Goal: Information Seeking & Learning: Learn about a topic

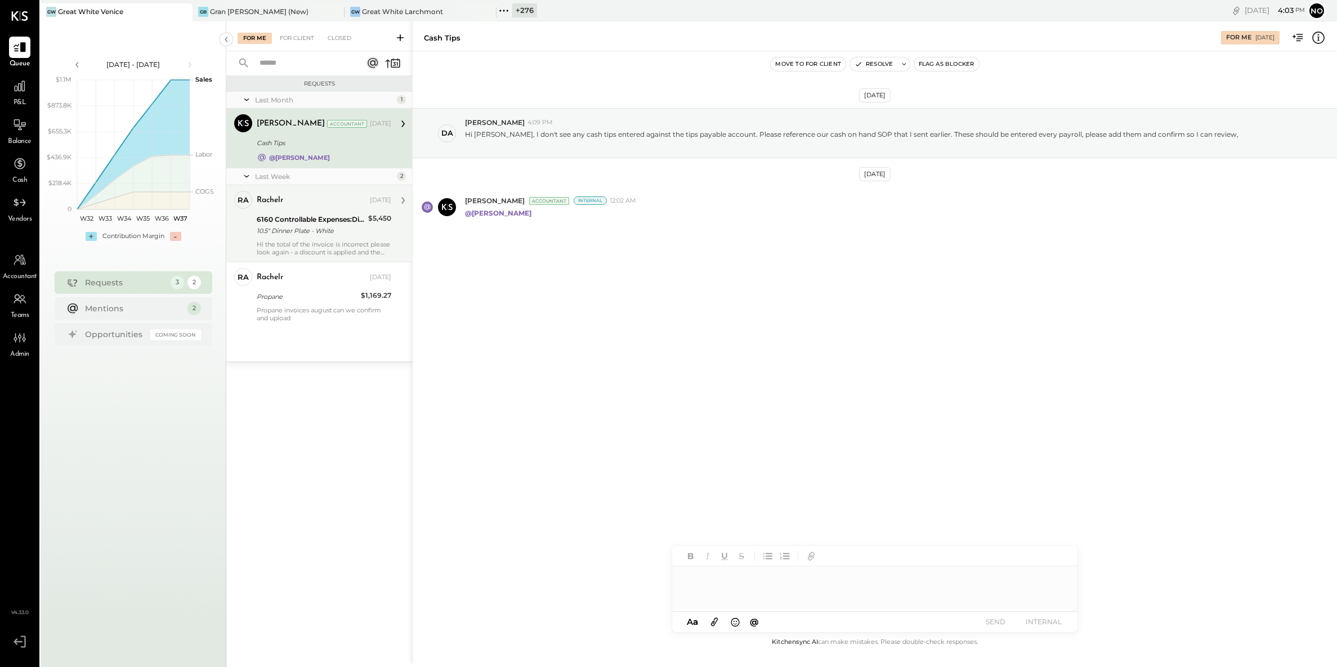
click at [302, 231] on div "10.5" Dinner Plate - White" at bounding box center [311, 230] width 108 height 11
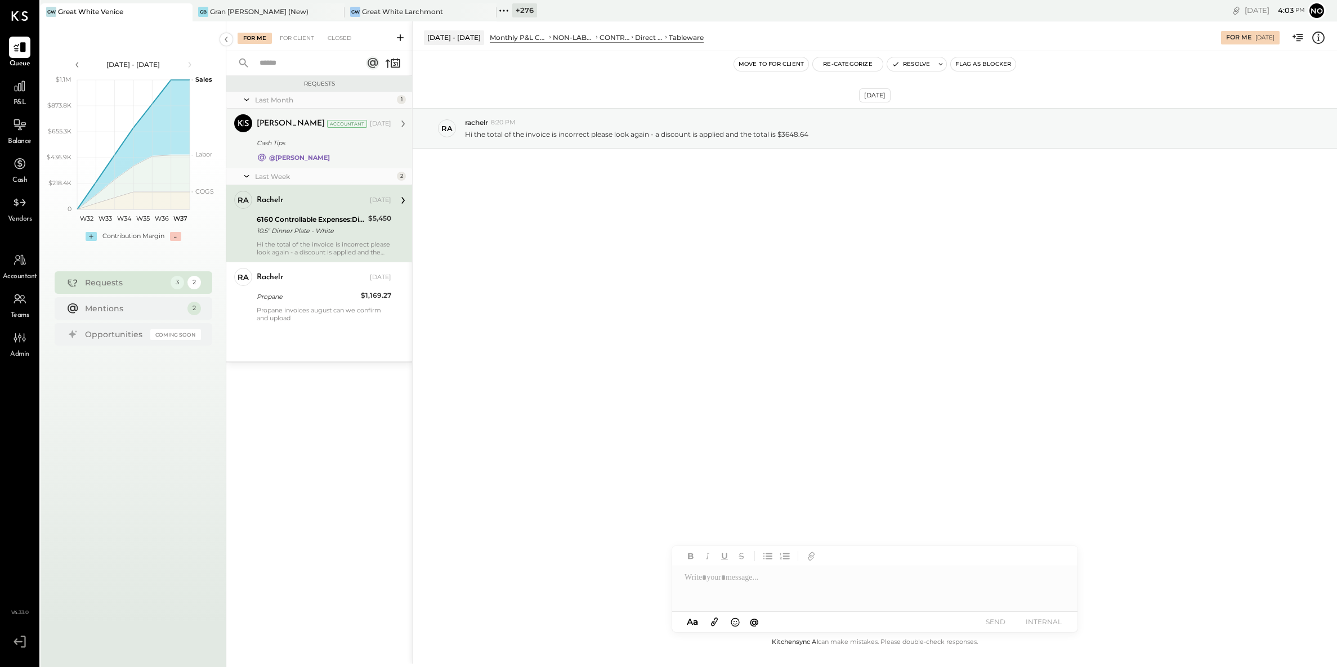
click at [291, 153] on div "@[PERSON_NAME]" at bounding box center [324, 158] width 135 height 10
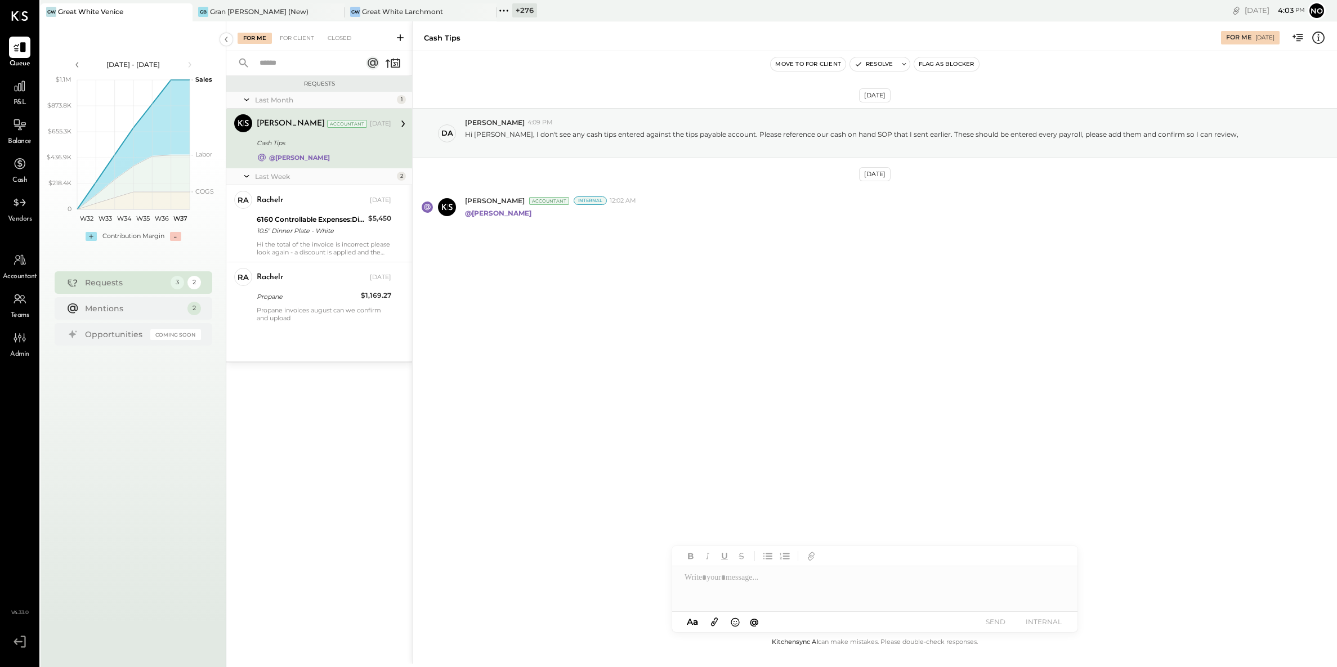
click at [501, 10] on icon at bounding box center [500, 11] width 2 height 2
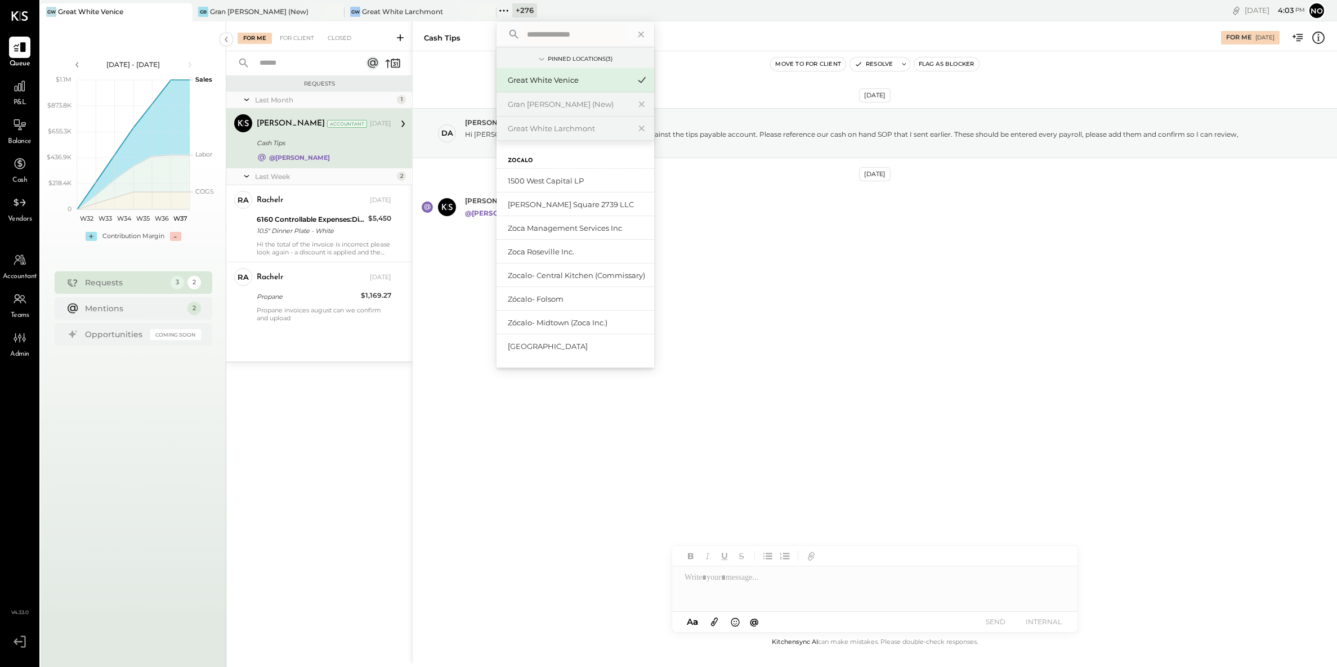
click at [554, 41] on input "text" at bounding box center [575, 34] width 105 height 20
type input "*****"
click at [591, 202] on div "Bravo Toast – [GEOGRAPHIC_DATA]" at bounding box center [569, 204] width 122 height 11
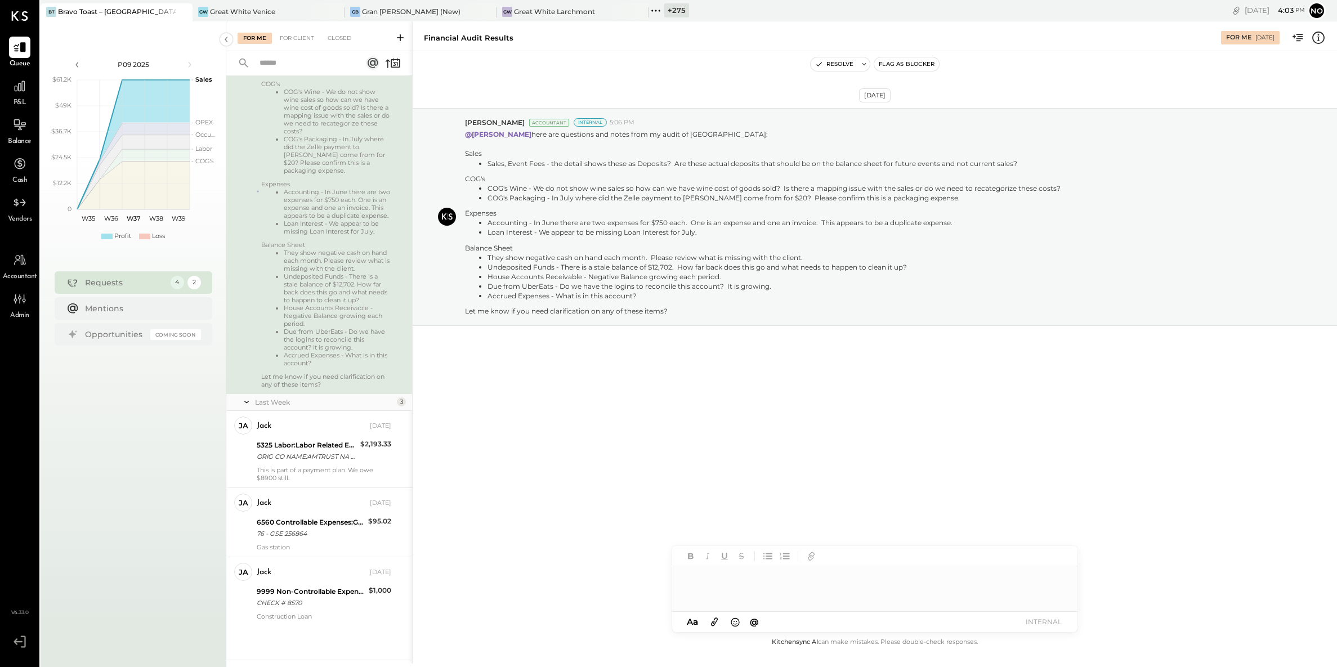
scroll to position [177, 0]
click at [313, 462] on div "5325 Labor:Labor Related Expenses:Workers Comp Insurance ORIG CO NAME:AMTRUST N…" at bounding box center [307, 451] width 100 height 25
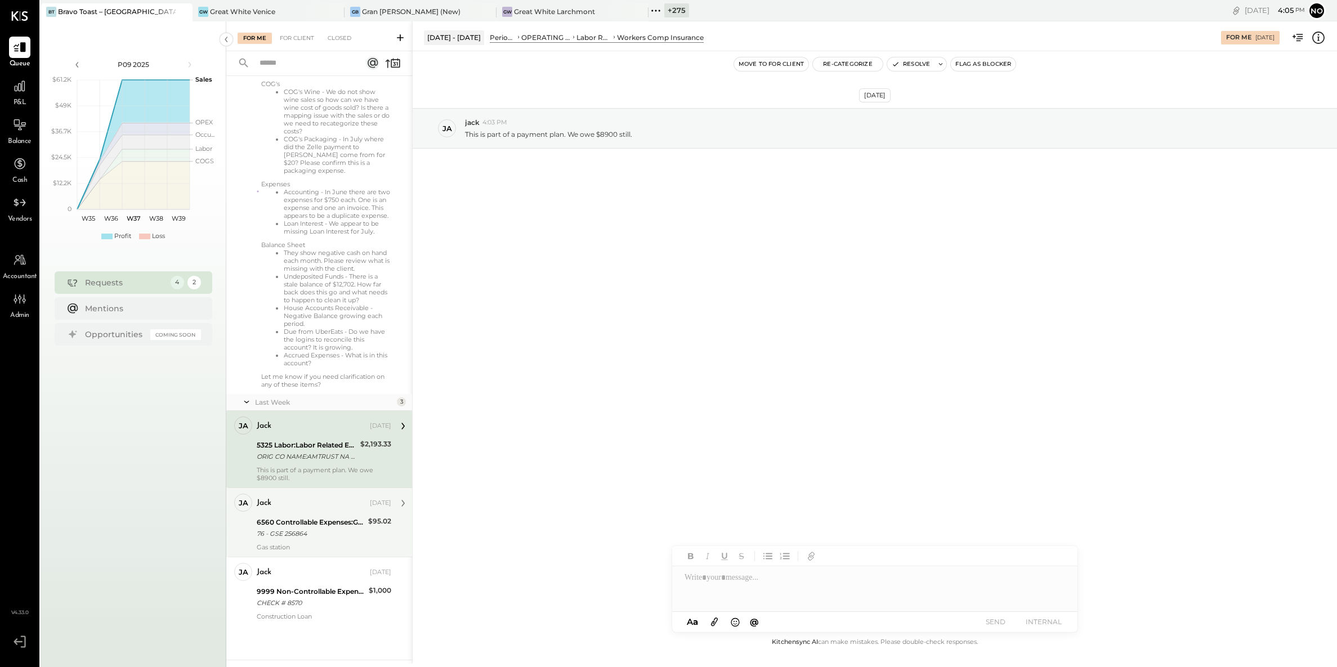
click at [306, 529] on div "76 - GSE 256864" at bounding box center [311, 533] width 108 height 11
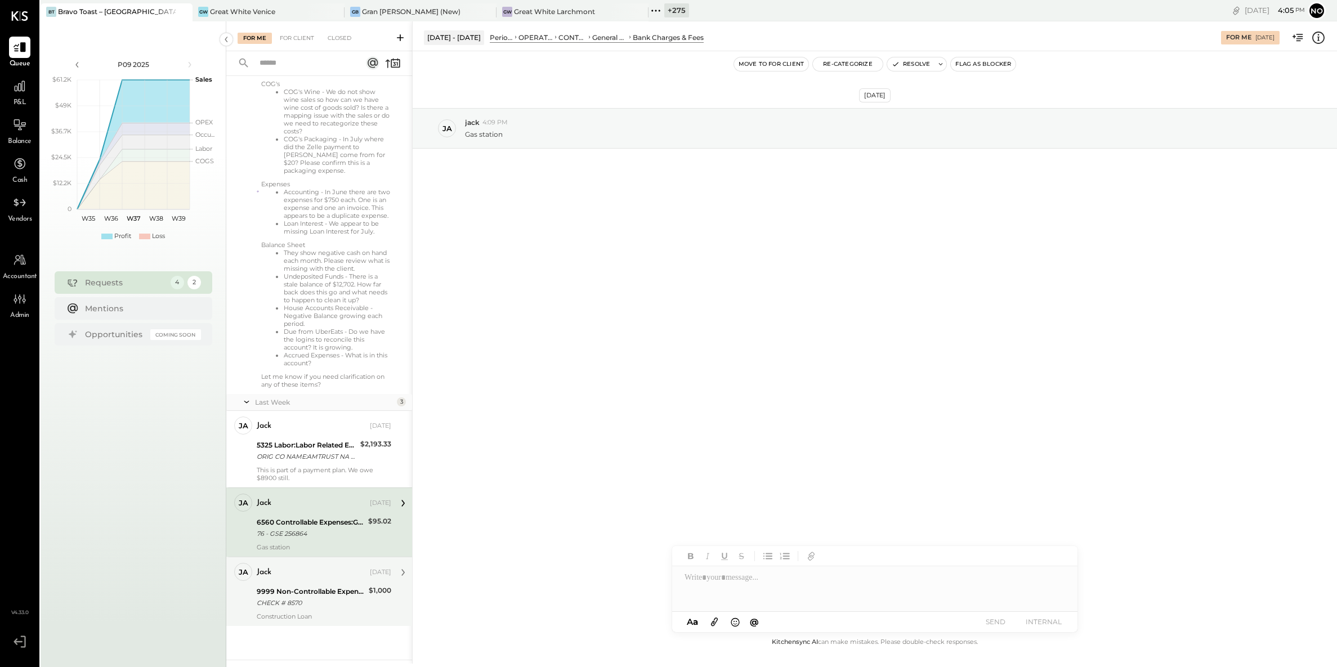
click at [321, 582] on div "jack [DATE] 9999 Non-Controllable Expenses:Other Income and Expenses:To Be Clas…" at bounding box center [324, 591] width 135 height 57
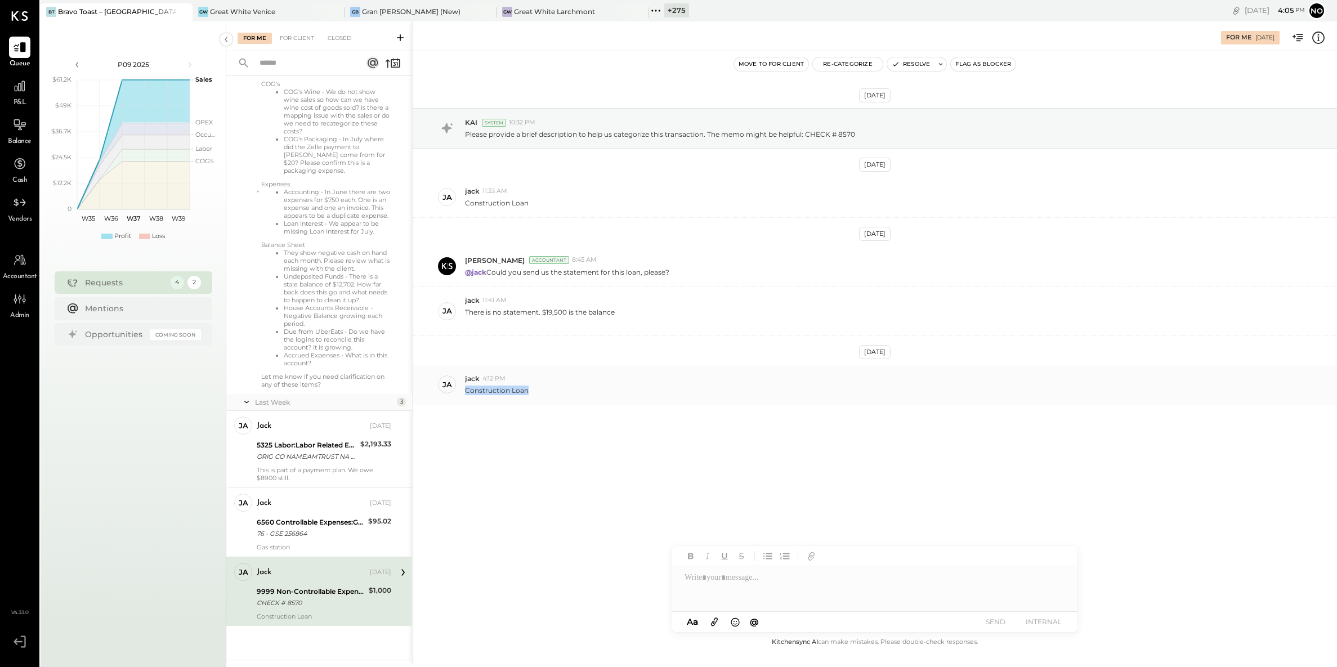
drag, startPoint x: 525, startPoint y: 391, endPoint x: 495, endPoint y: 386, distance: 30.8
click at [495, 386] on div "Construction Loan" at bounding box center [896, 389] width 863 height 12
click at [628, 313] on div "There is no statement. $19,500 is the balance" at bounding box center [896, 315] width 863 height 21
drag, startPoint x: 546, startPoint y: 311, endPoint x: 568, endPoint y: 316, distance: 22.0
click at [568, 316] on p "There is no statement. $19,500 is the balance" at bounding box center [540, 316] width 150 height 19
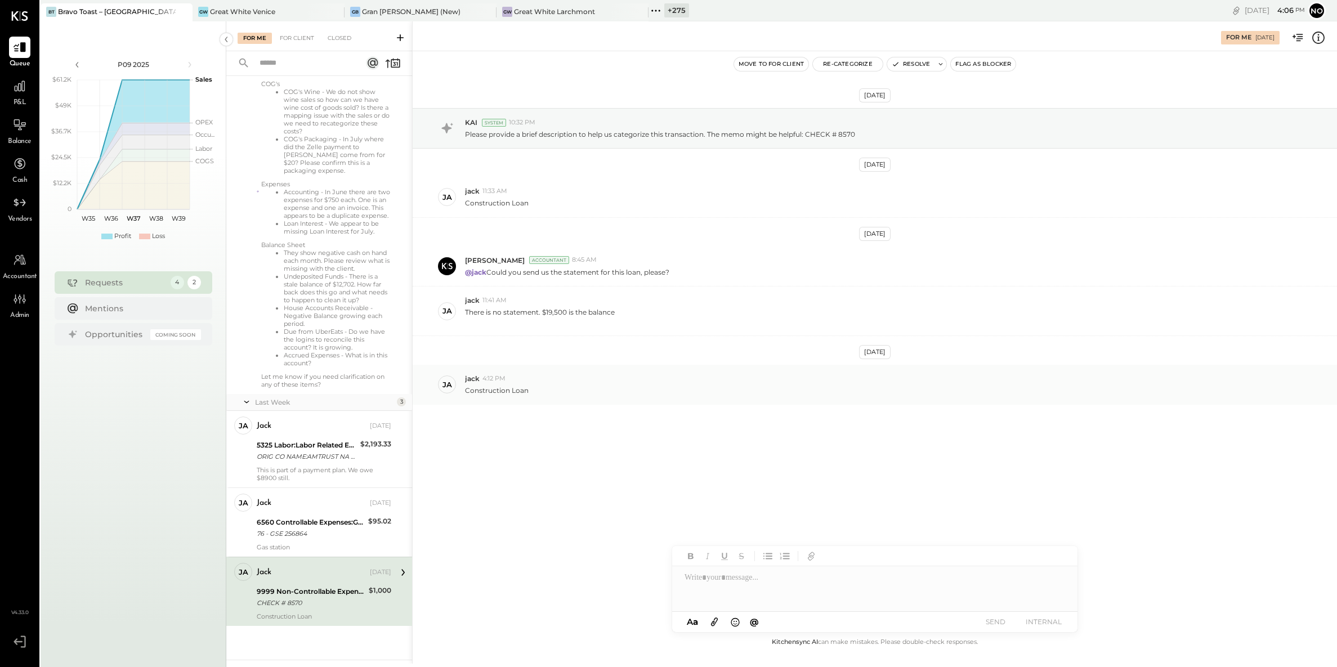
click at [555, 392] on div "Construction Loan" at bounding box center [896, 389] width 863 height 12
click at [342, 38] on div "Closed" at bounding box center [339, 38] width 35 height 11
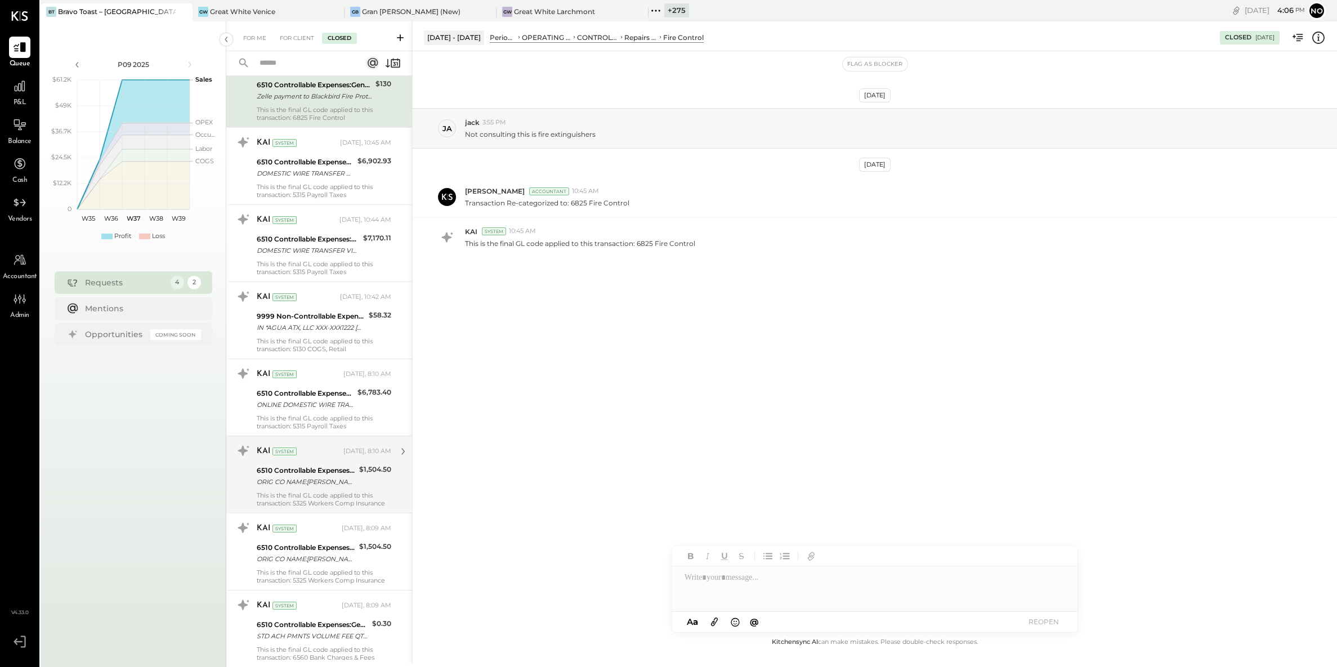
scroll to position [346, 0]
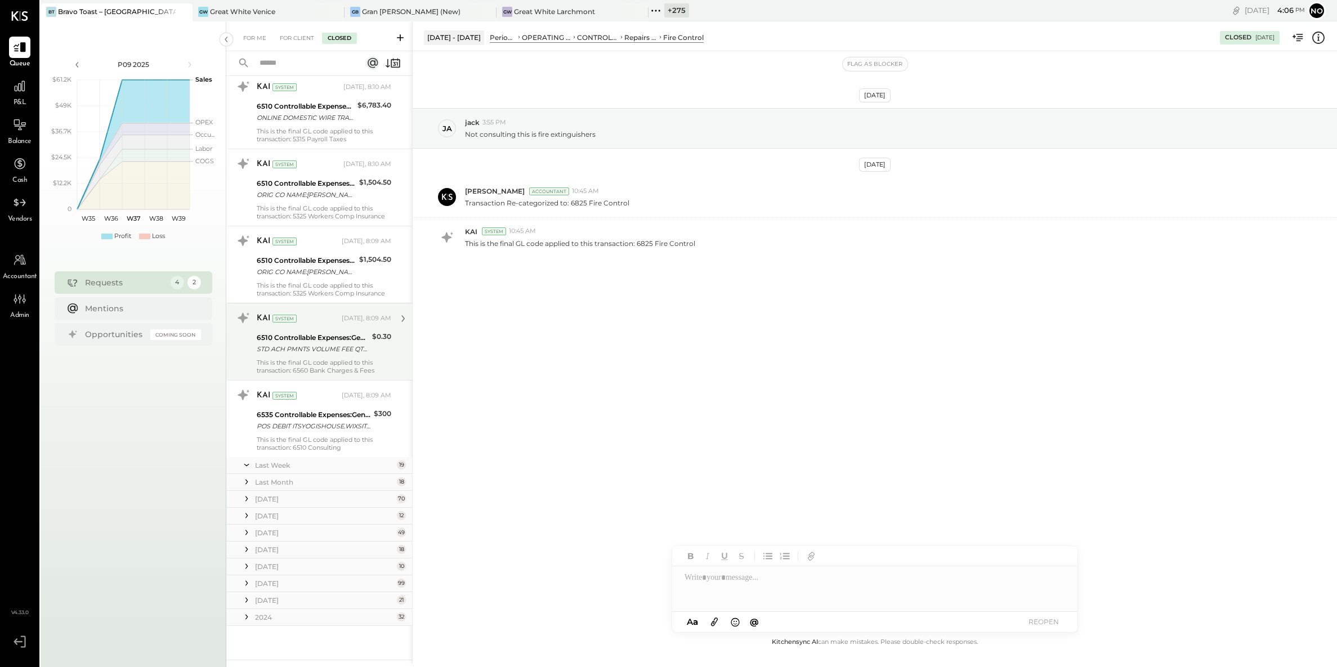
click at [336, 359] on div "This is the final GL code applied to this transaction: 6560 Bank Charges & Fees" at bounding box center [324, 367] width 135 height 16
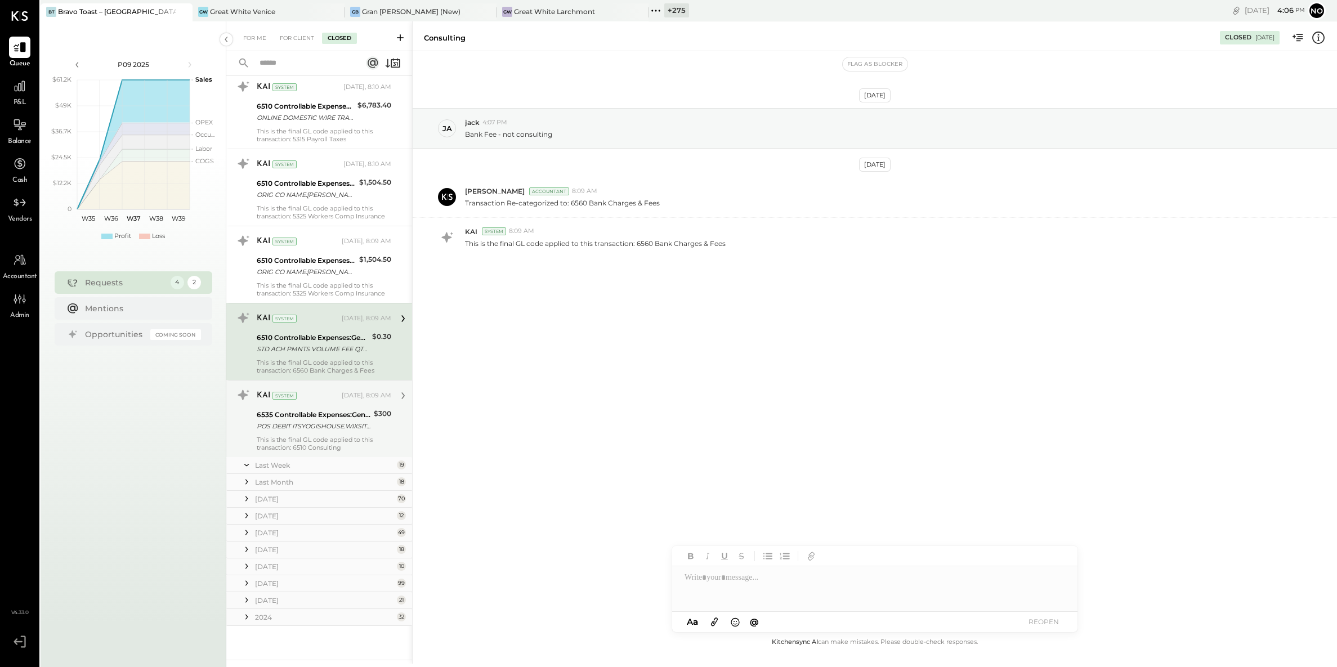
click at [329, 407] on div "KAI System [DATE], 8:09 AM 6535 Controllable Expenses:General & Administrative …" at bounding box center [324, 418] width 135 height 65
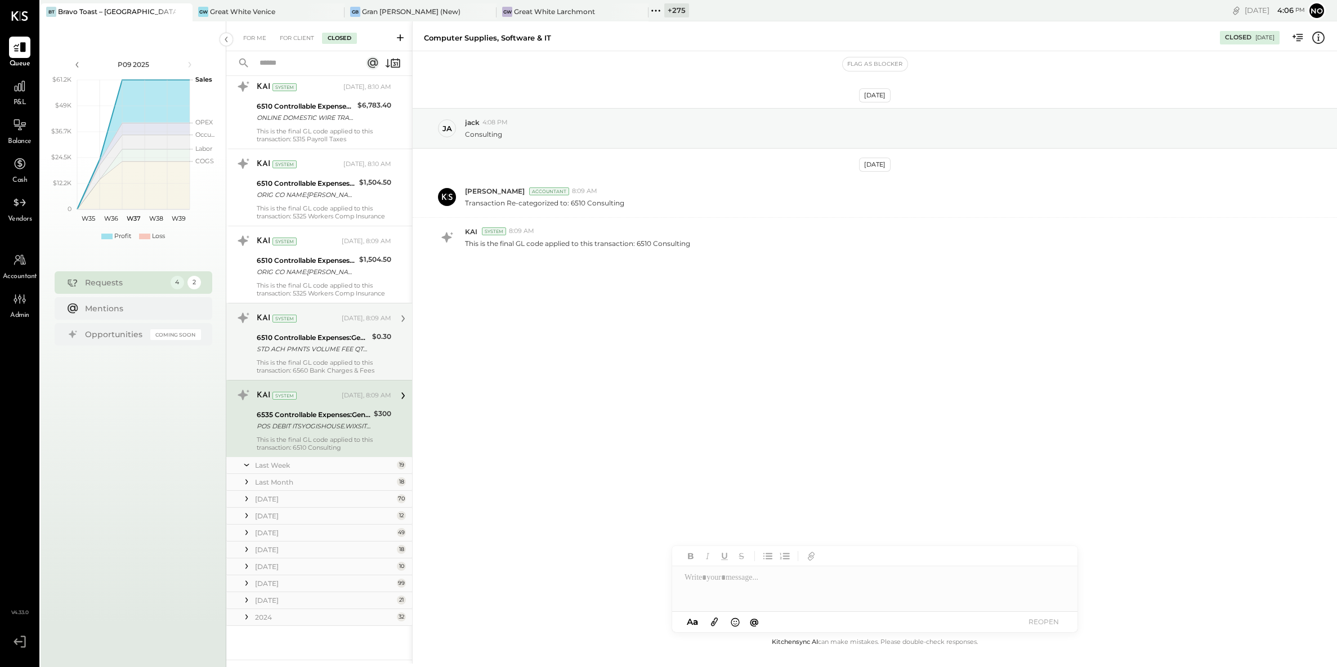
click at [333, 465] on div "Last Week" at bounding box center [324, 466] width 139 height 10
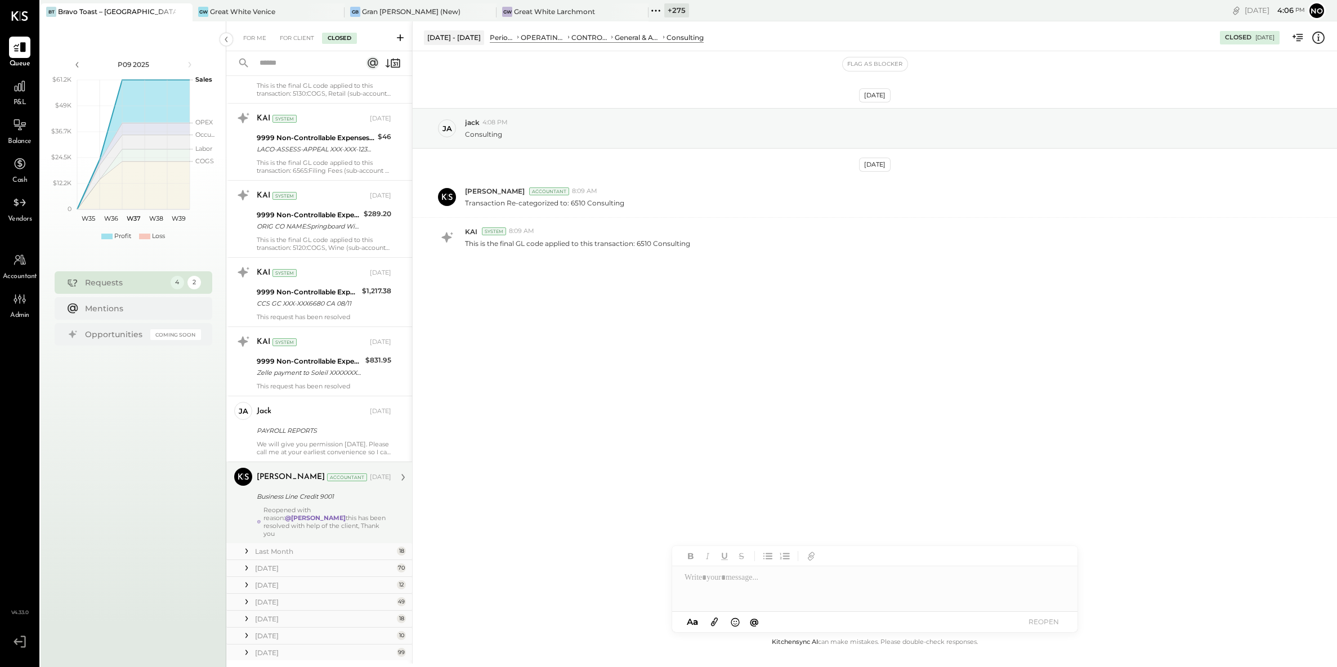
scroll to position [1712, 0]
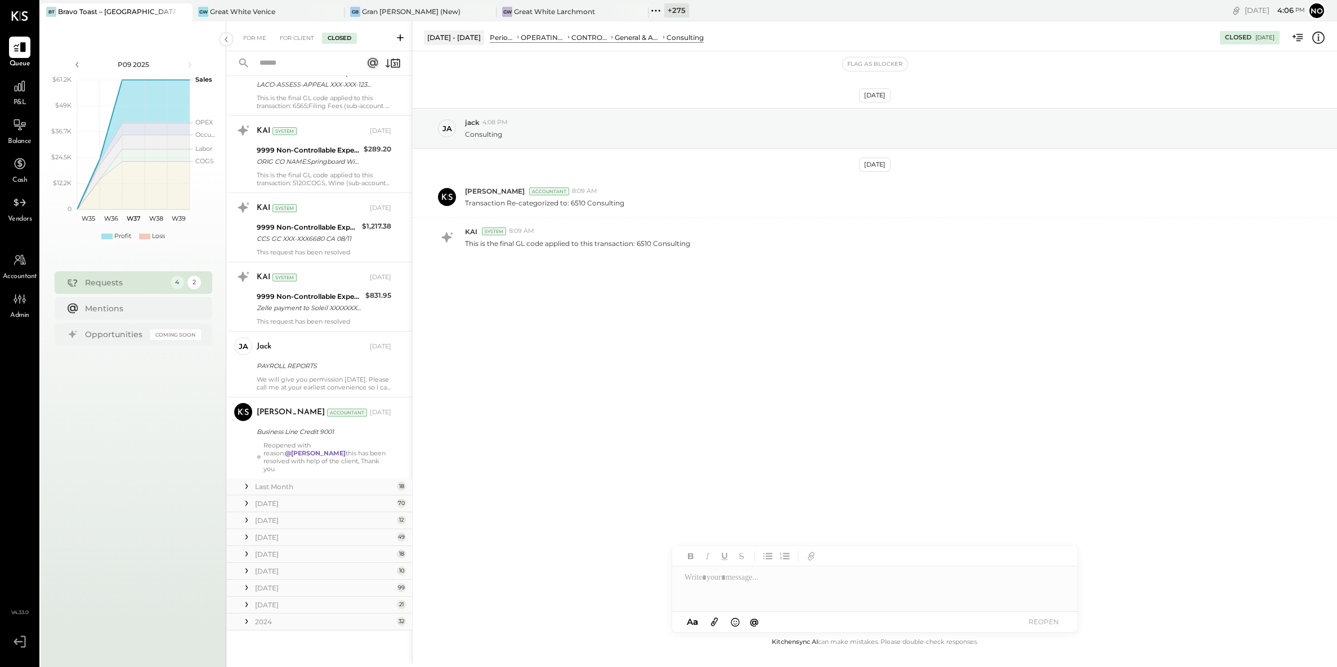
click at [315, 482] on div "Last Month" at bounding box center [324, 487] width 139 height 10
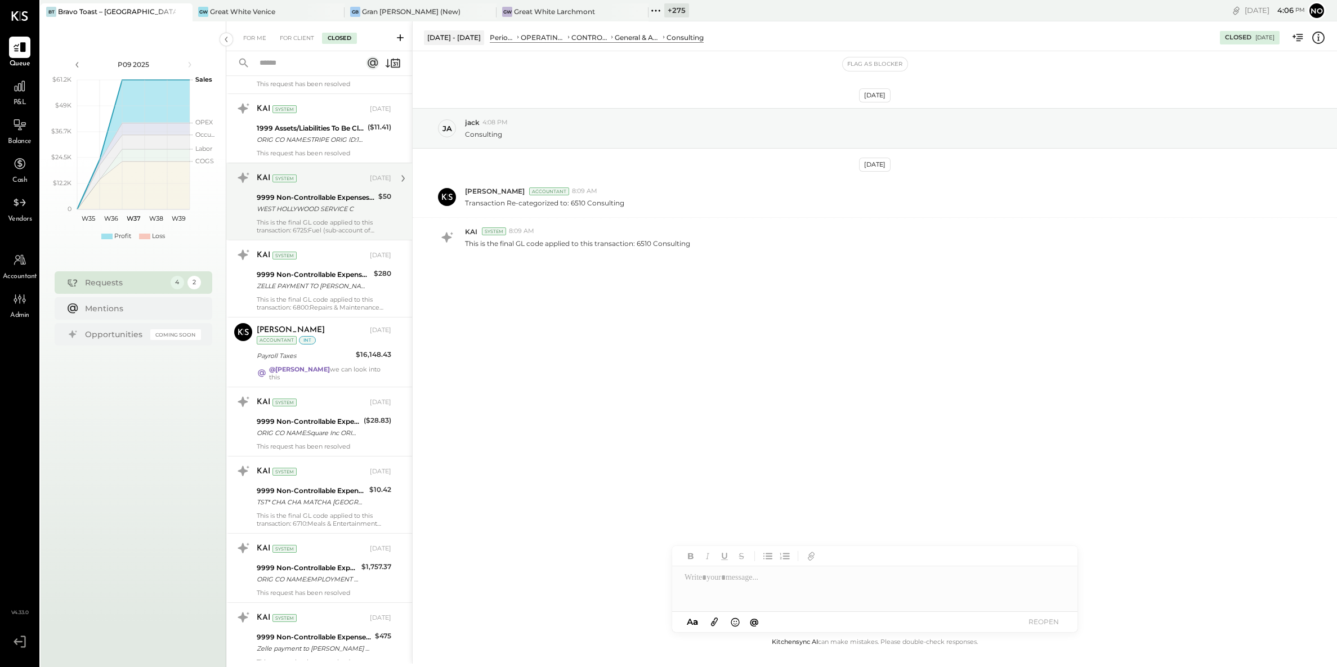
scroll to position [2985, 0]
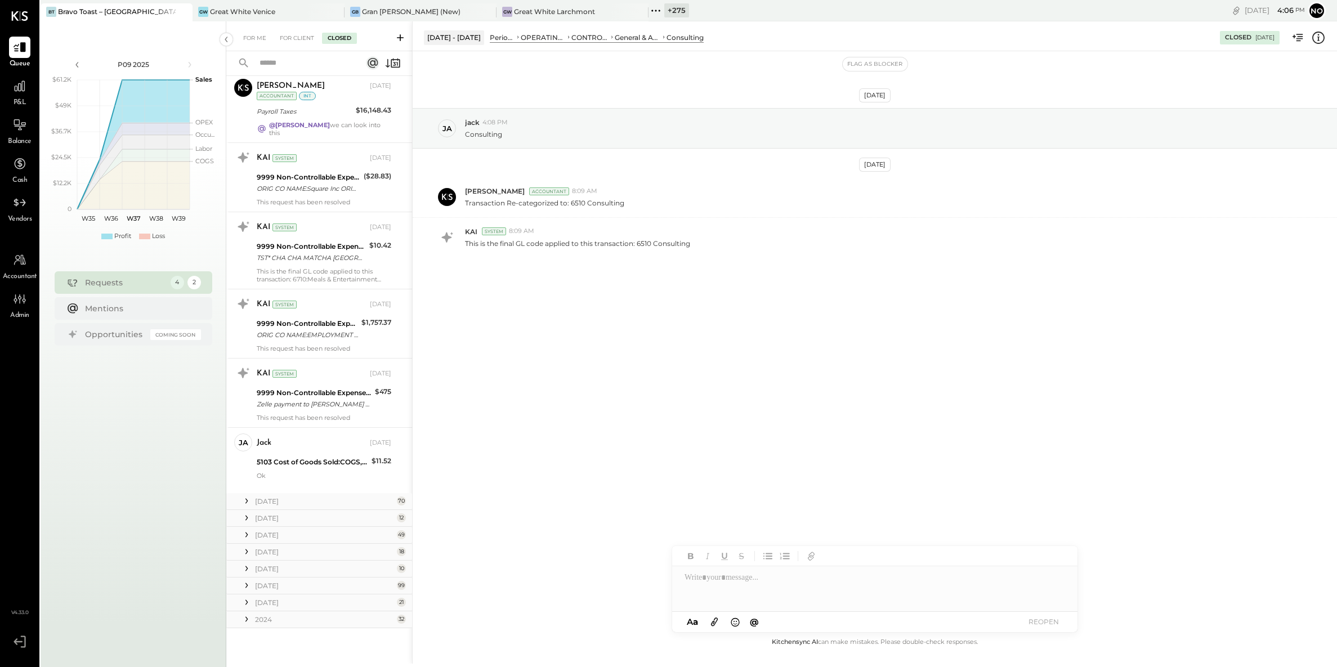
click at [301, 497] on div "[DATE]" at bounding box center [324, 502] width 139 height 10
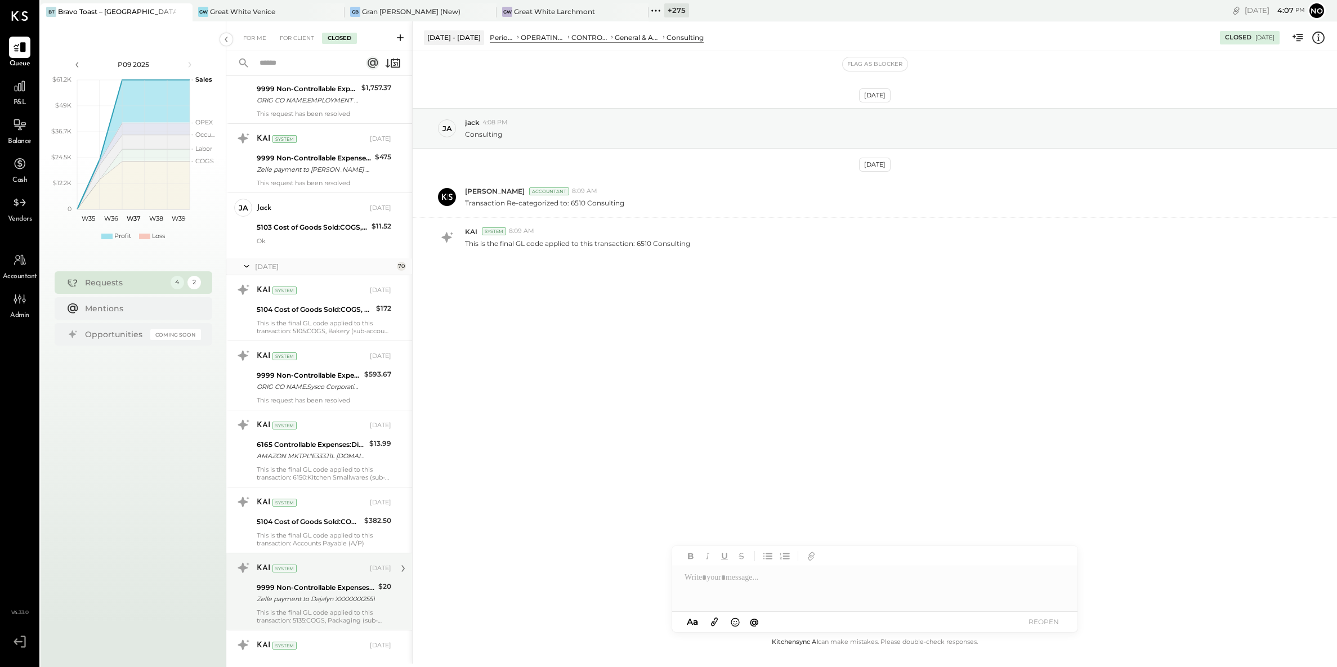
scroll to position [3292, 0]
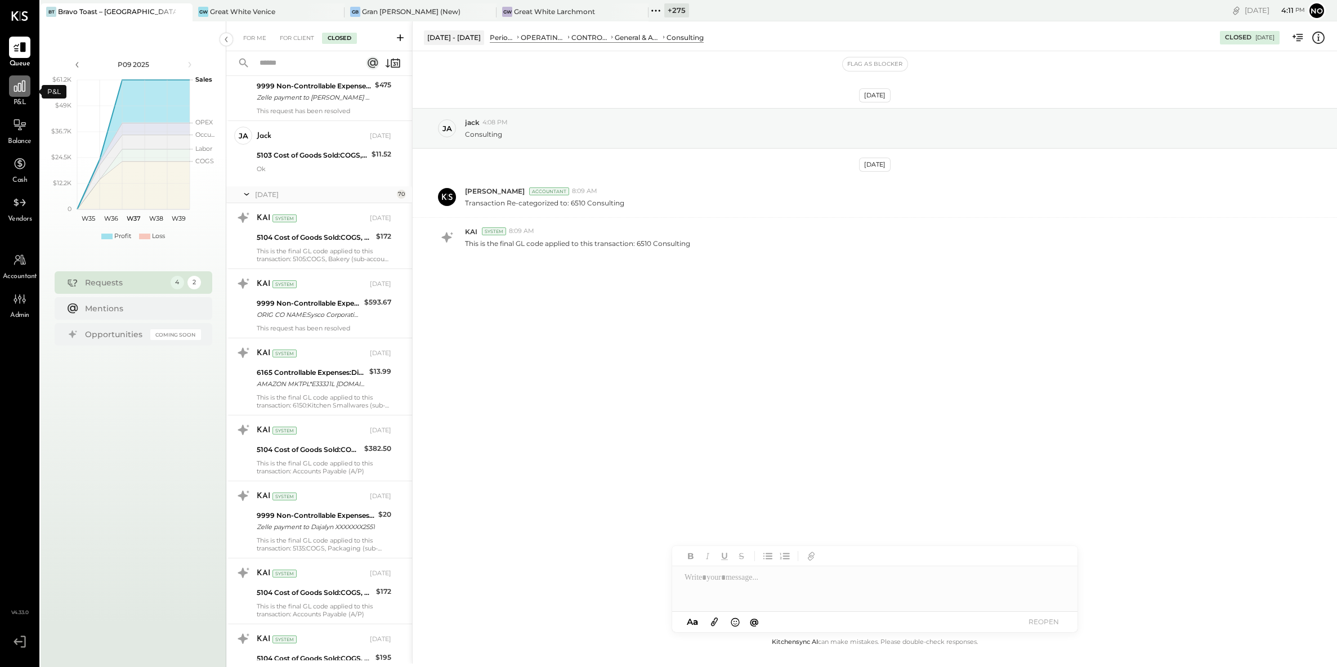
click at [14, 94] on div at bounding box center [19, 85] width 21 height 21
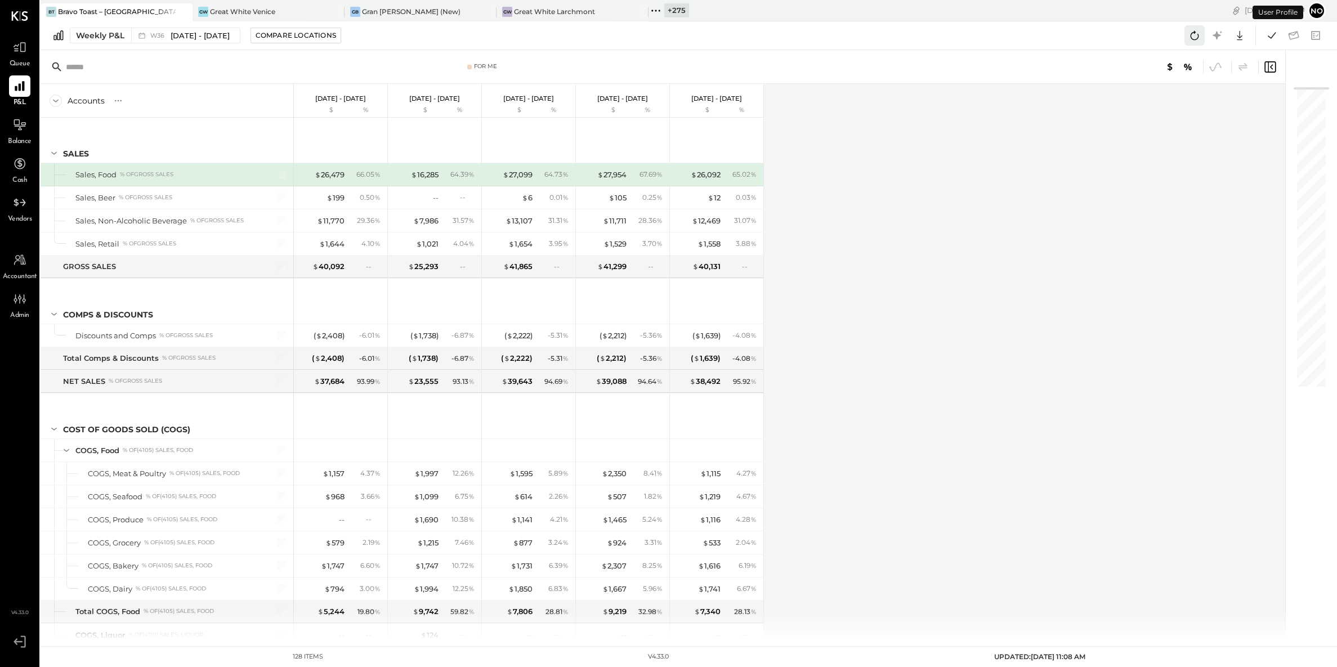
click at [1189, 38] on icon at bounding box center [1195, 35] width 15 height 15
click at [1270, 39] on icon at bounding box center [1272, 35] width 15 height 15
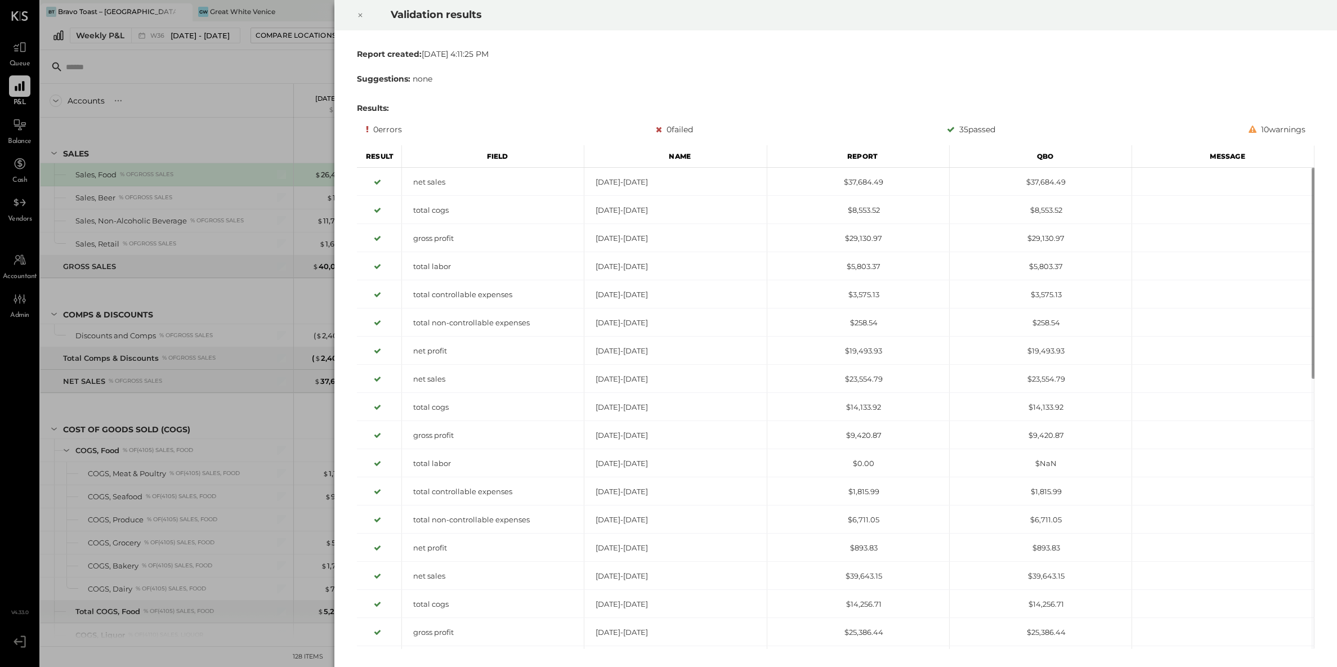
click at [362, 10] on icon at bounding box center [360, 15] width 7 height 14
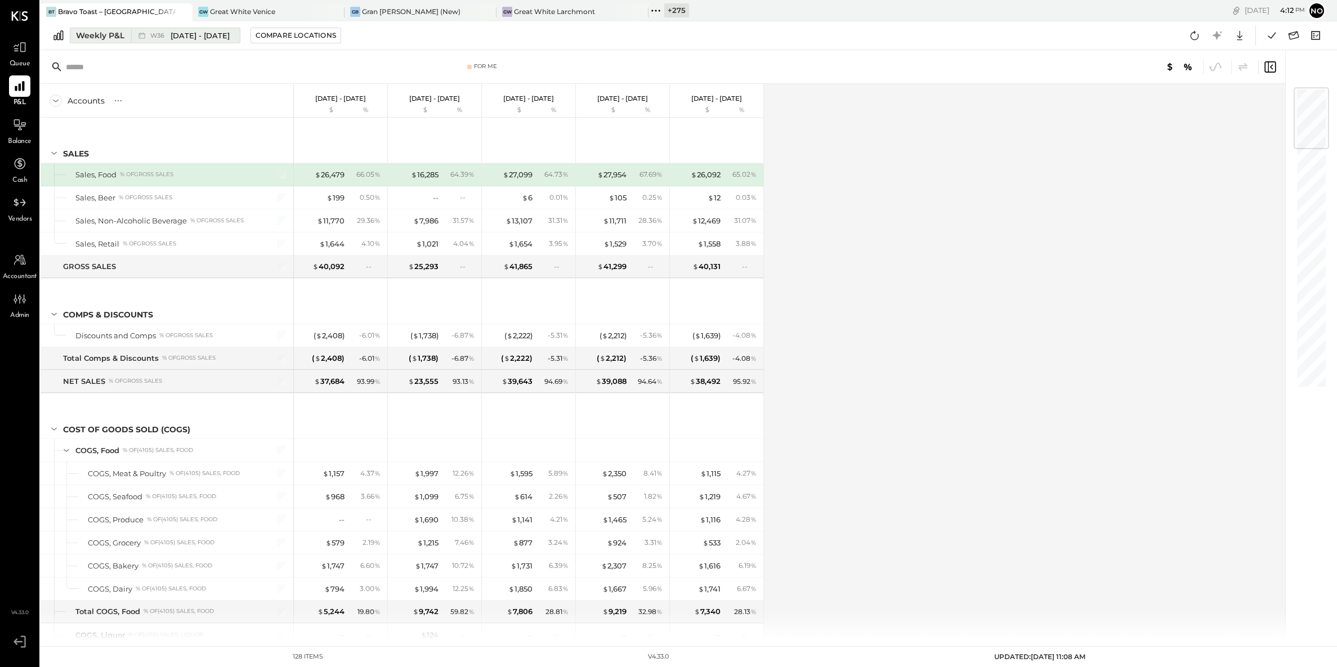
click at [196, 30] on span "[DATE] - [DATE]" at bounding box center [200, 35] width 59 height 11
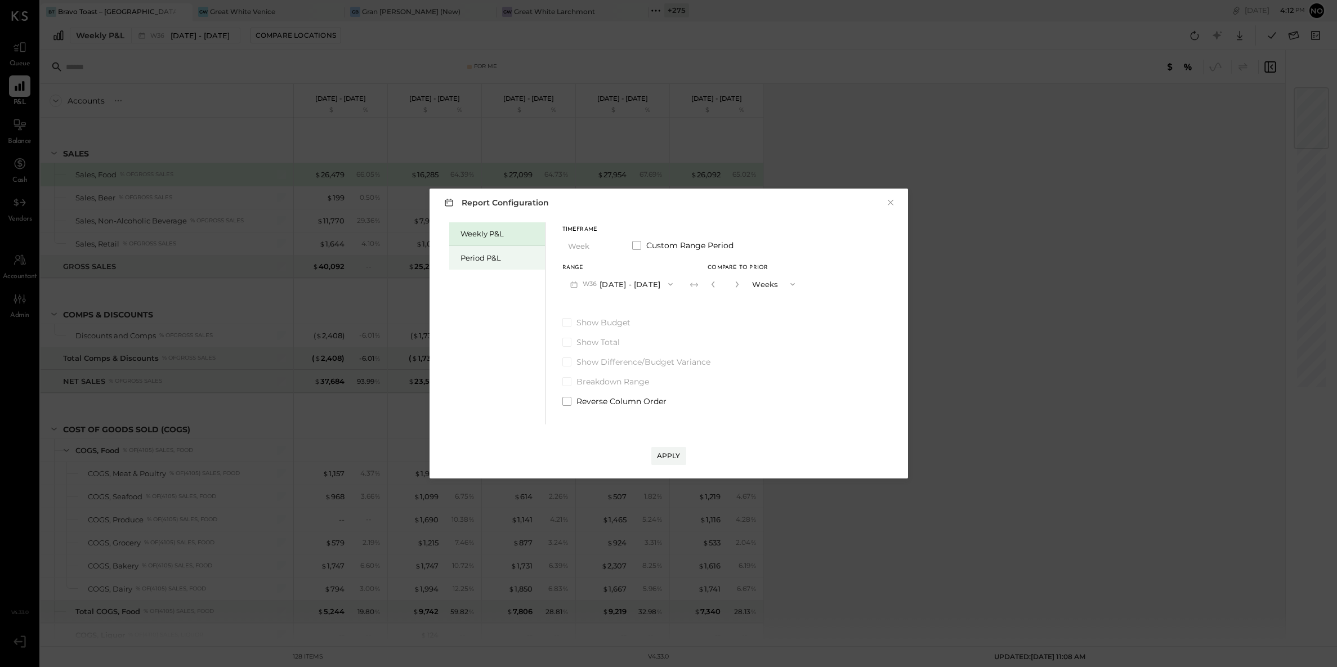
click at [490, 258] on div "Period P&L" at bounding box center [500, 258] width 79 height 11
click at [661, 283] on button "P09 [DATE] - [DATE]" at bounding box center [621, 284] width 117 height 21
click at [642, 285] on span "[DATE] - [DATE]" at bounding box center [614, 286] width 53 height 10
click at [729, 283] on div "Compare" at bounding box center [710, 284] width 37 height 10
click at [737, 283] on icon "button" at bounding box center [735, 285] width 3 height 6
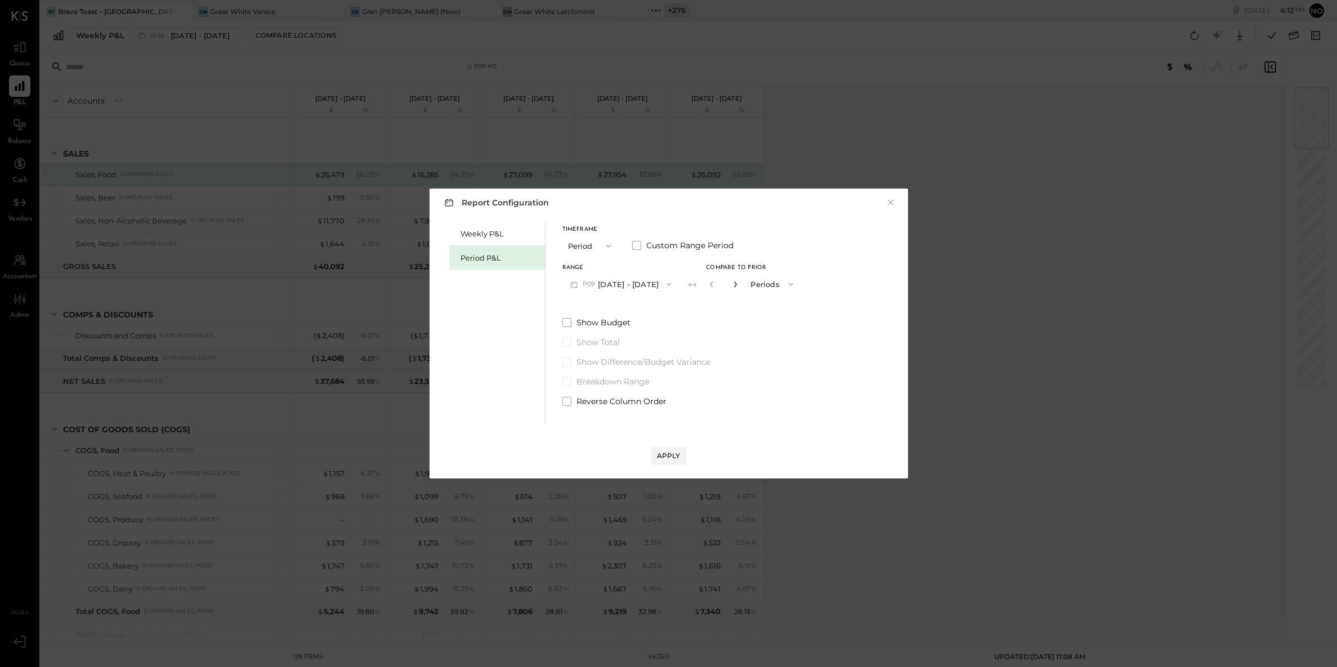
click at [737, 283] on icon "button" at bounding box center [735, 285] width 3 height 6
type input "*"
click at [673, 457] on div "Apply" at bounding box center [669, 456] width 24 height 10
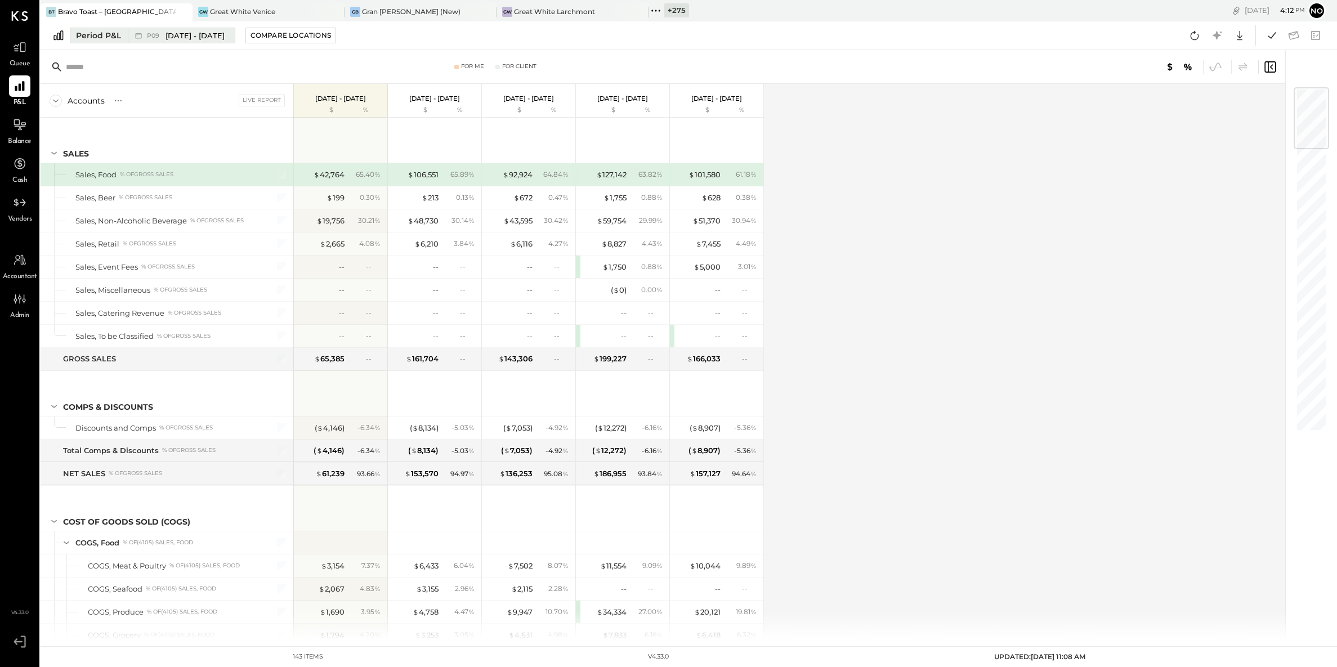
click at [176, 34] on span "[DATE] - [DATE]" at bounding box center [195, 35] width 59 height 11
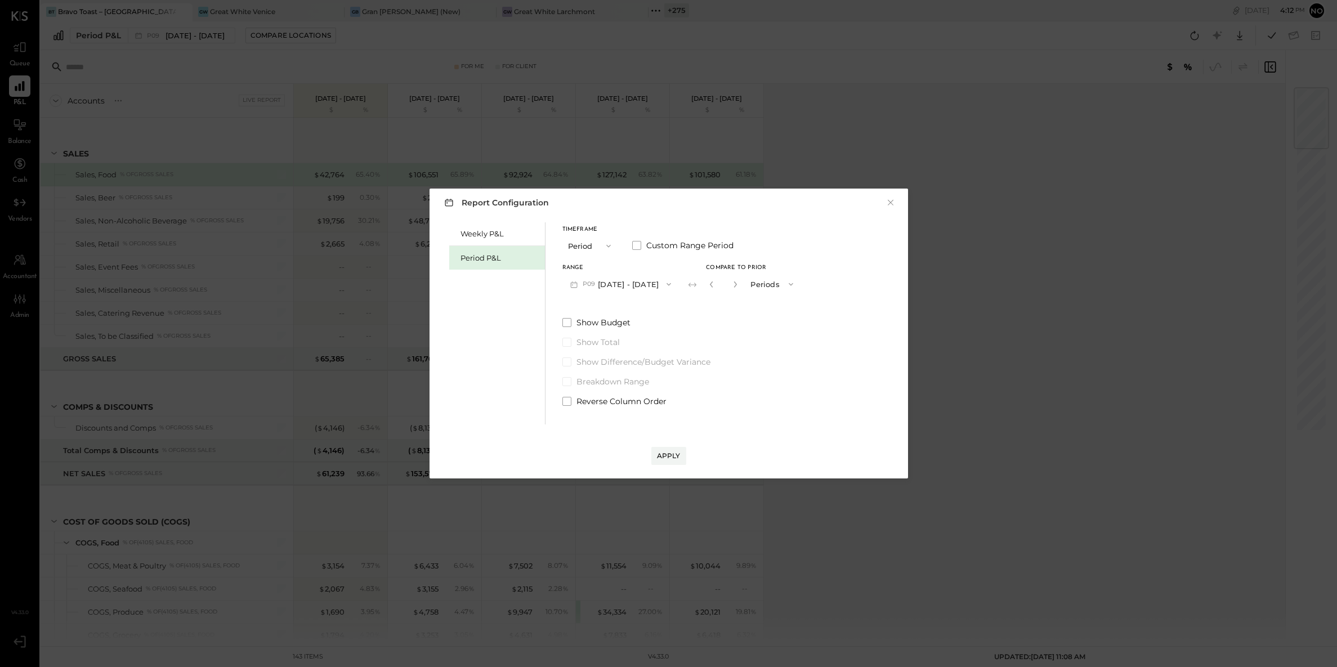
click at [634, 286] on button "P09 [DATE] - [DATE]" at bounding box center [621, 284] width 117 height 21
click at [630, 309] on span "[DATE] - [DATE]" at bounding box center [614, 310] width 53 height 10
click at [680, 454] on button "Apply" at bounding box center [669, 456] width 35 height 18
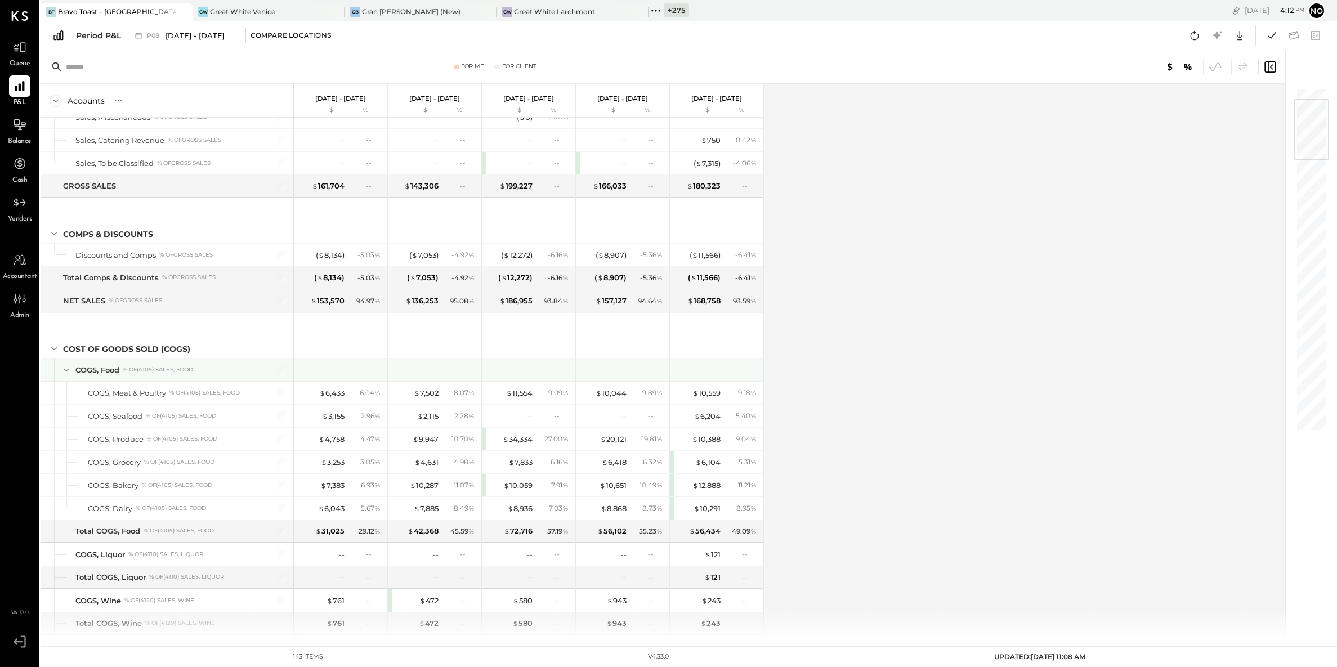
scroll to position [246, 0]
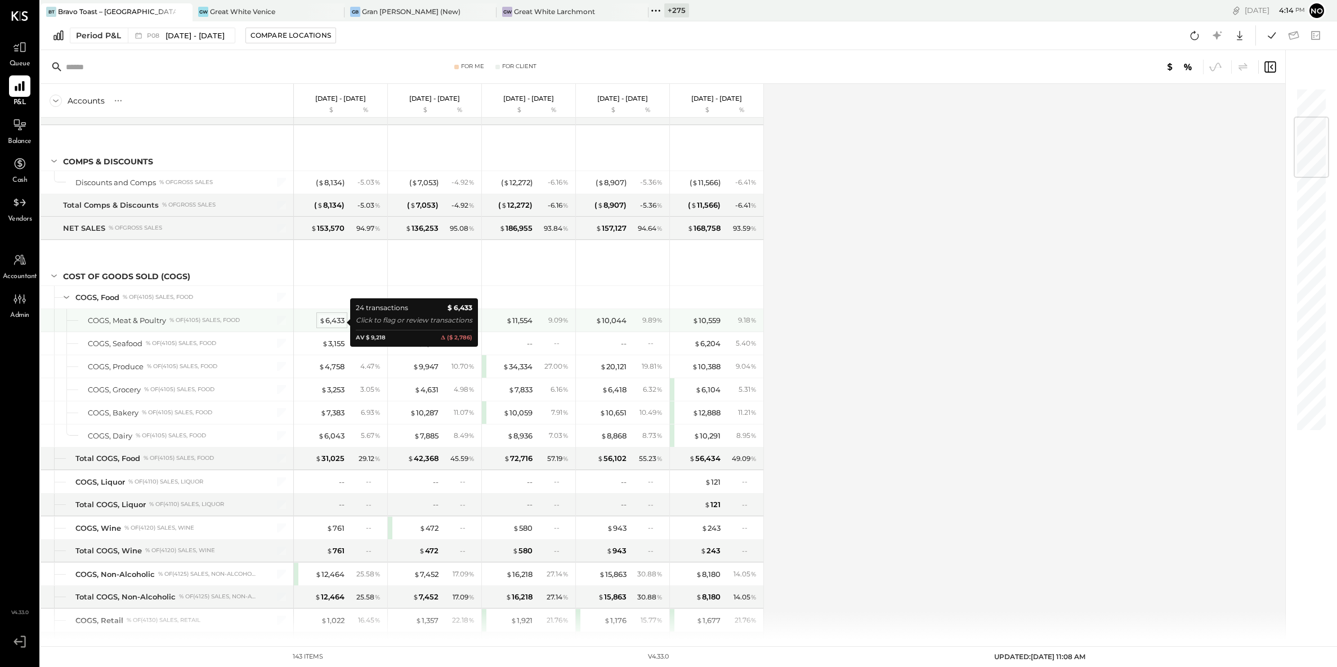
click at [337, 321] on div "$ 6,433" at bounding box center [331, 320] width 25 height 11
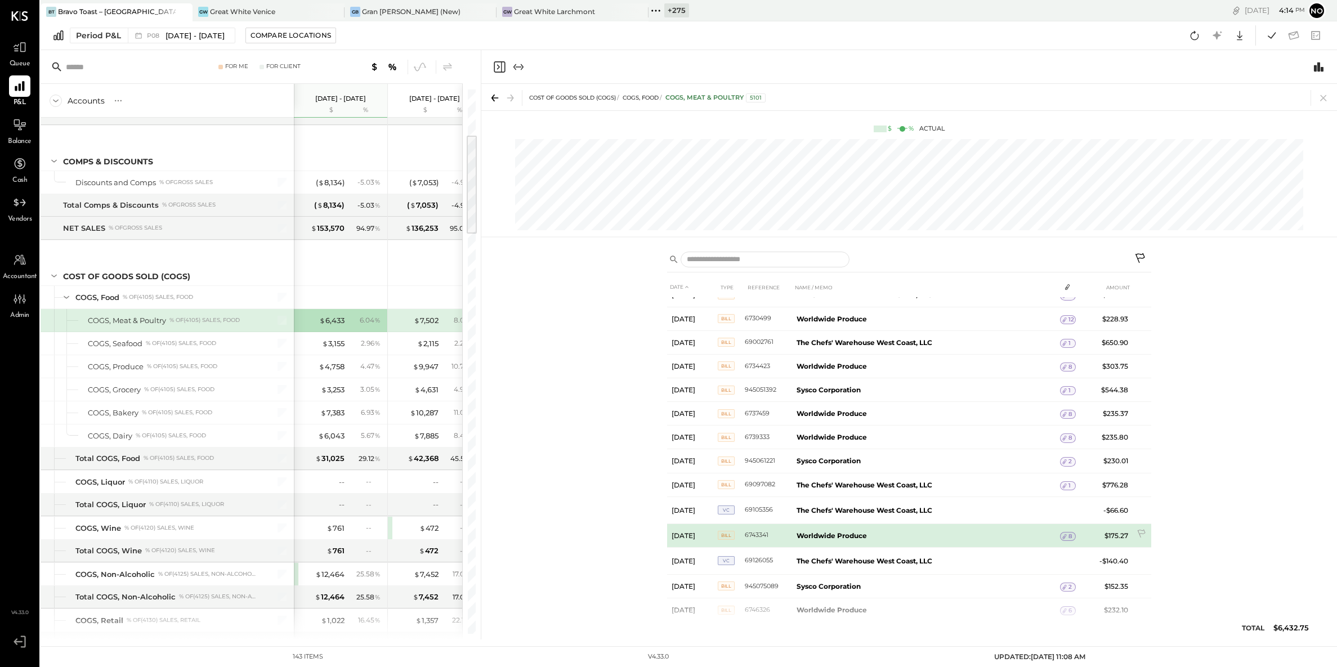
scroll to position [277, 0]
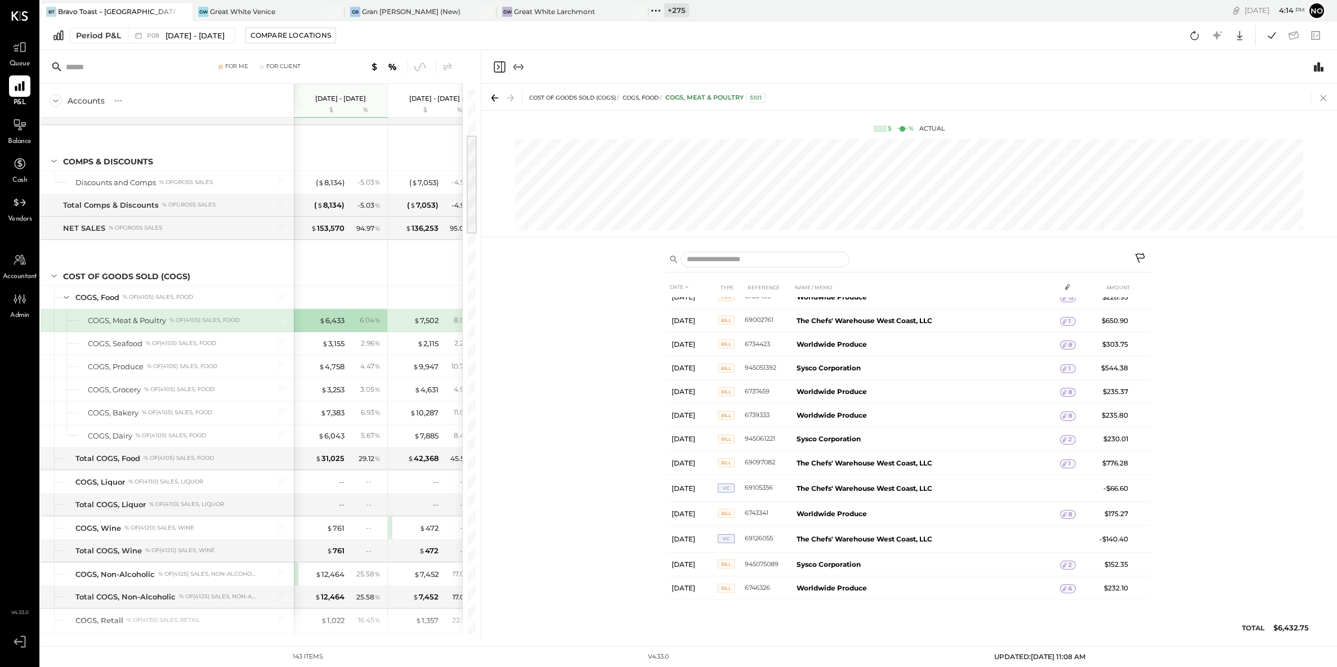
click at [1324, 100] on icon at bounding box center [1324, 98] width 16 height 16
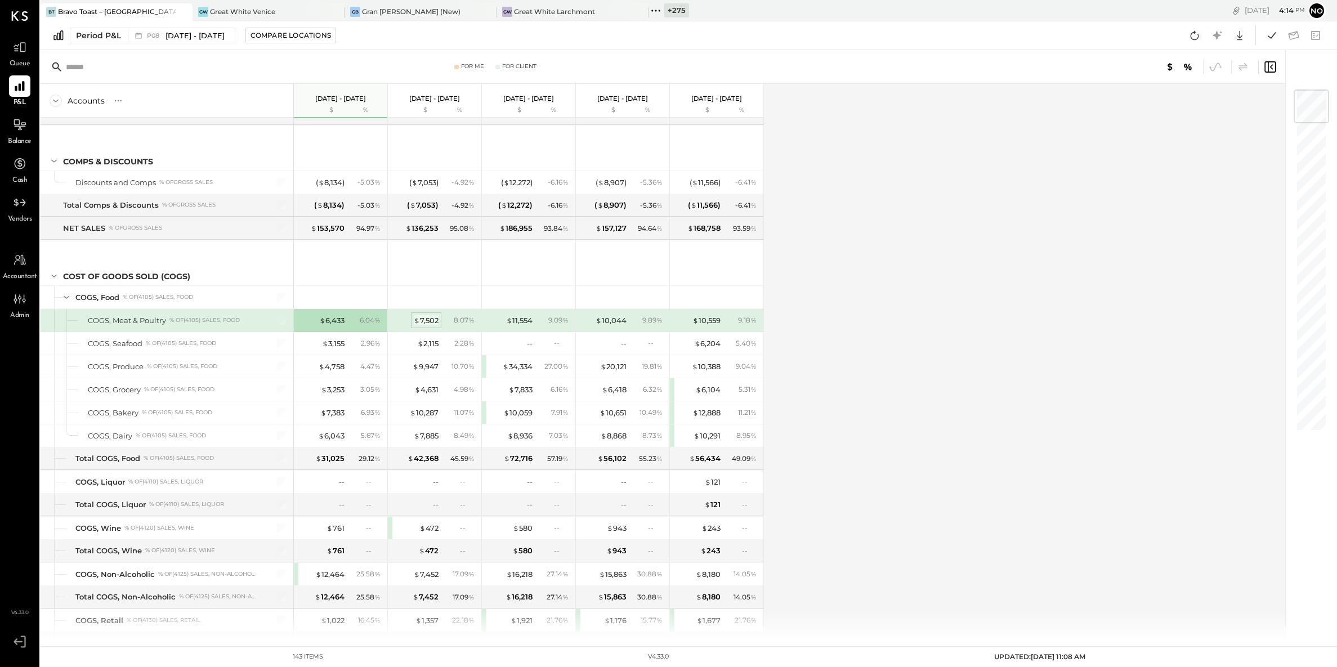
click at [423, 321] on div "$ 7,502" at bounding box center [426, 320] width 25 height 11
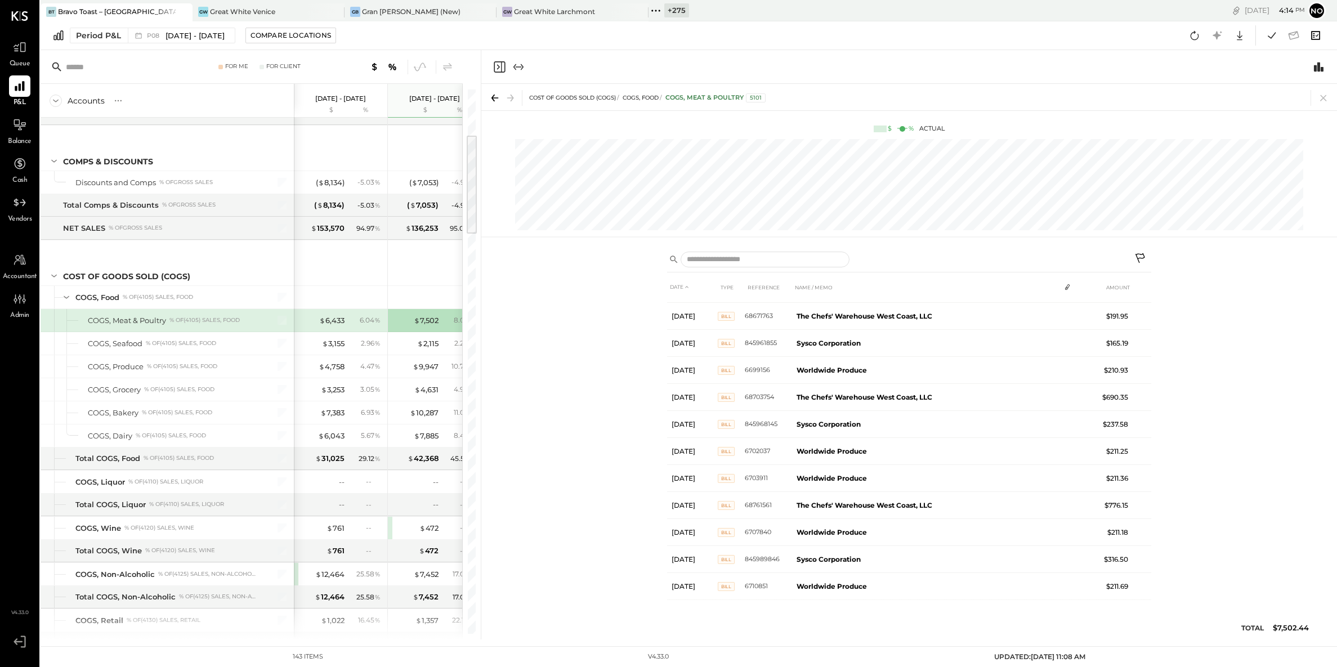
scroll to position [218, 0]
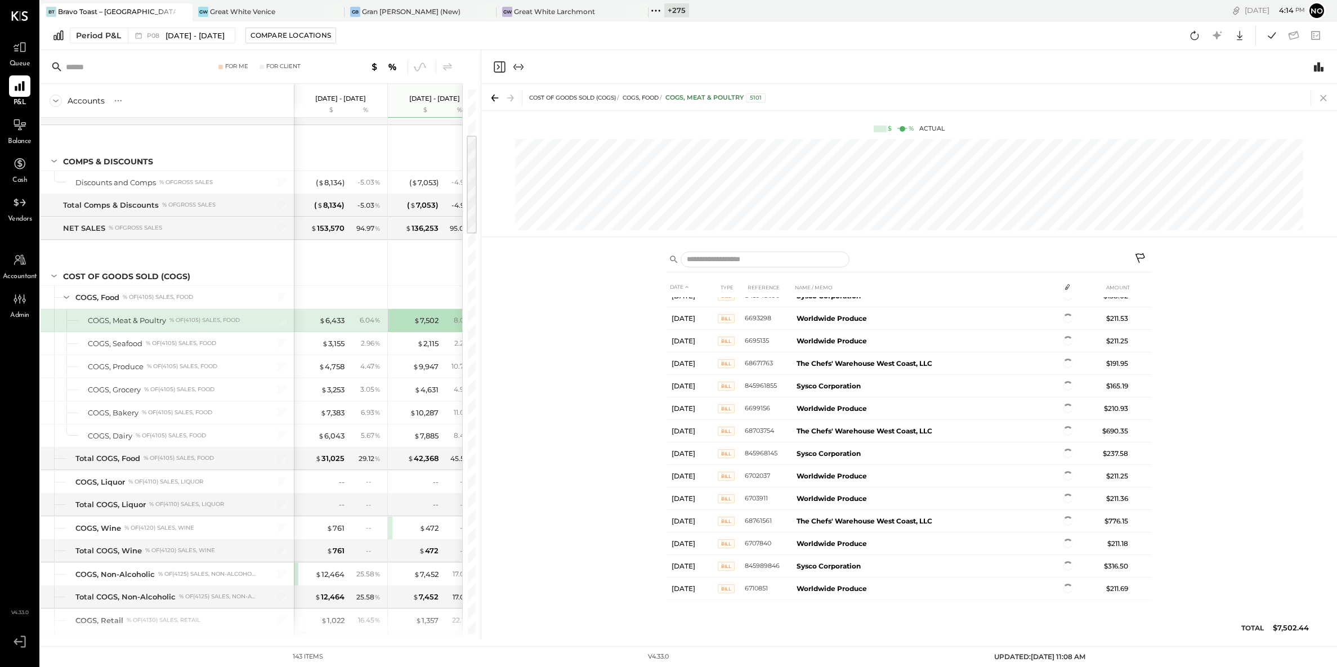
click at [1326, 99] on icon at bounding box center [1324, 98] width 16 height 16
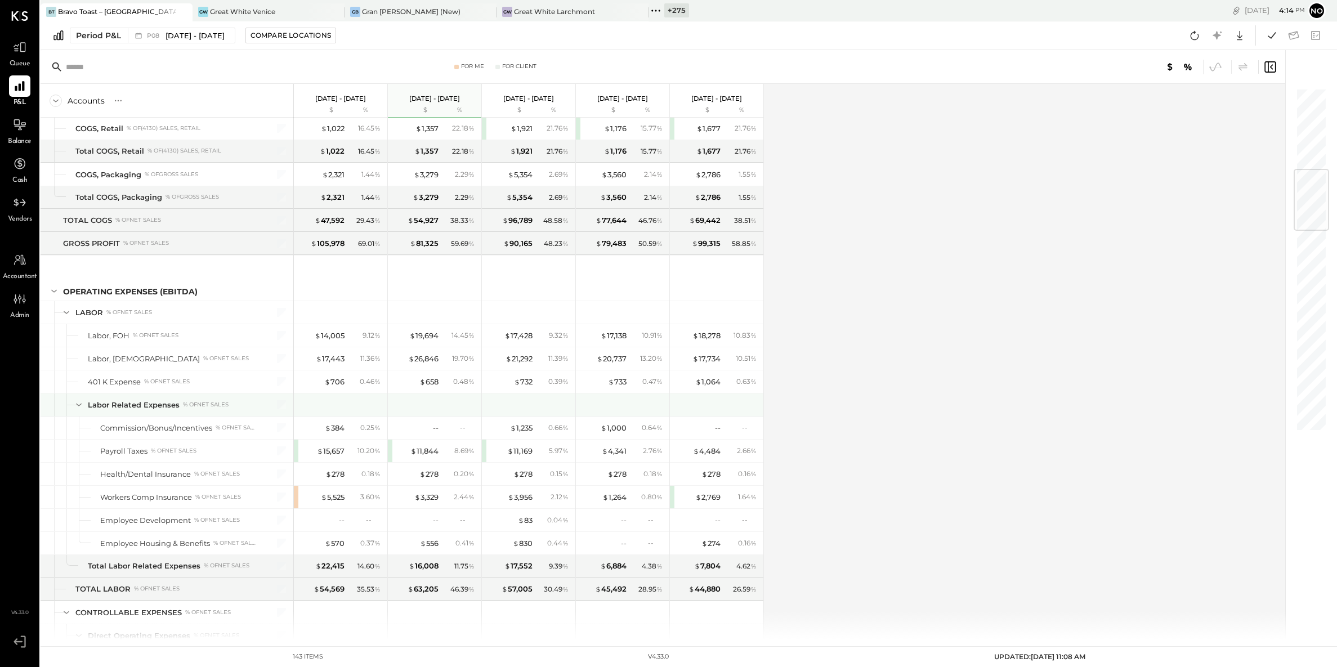
scroll to position [794, 0]
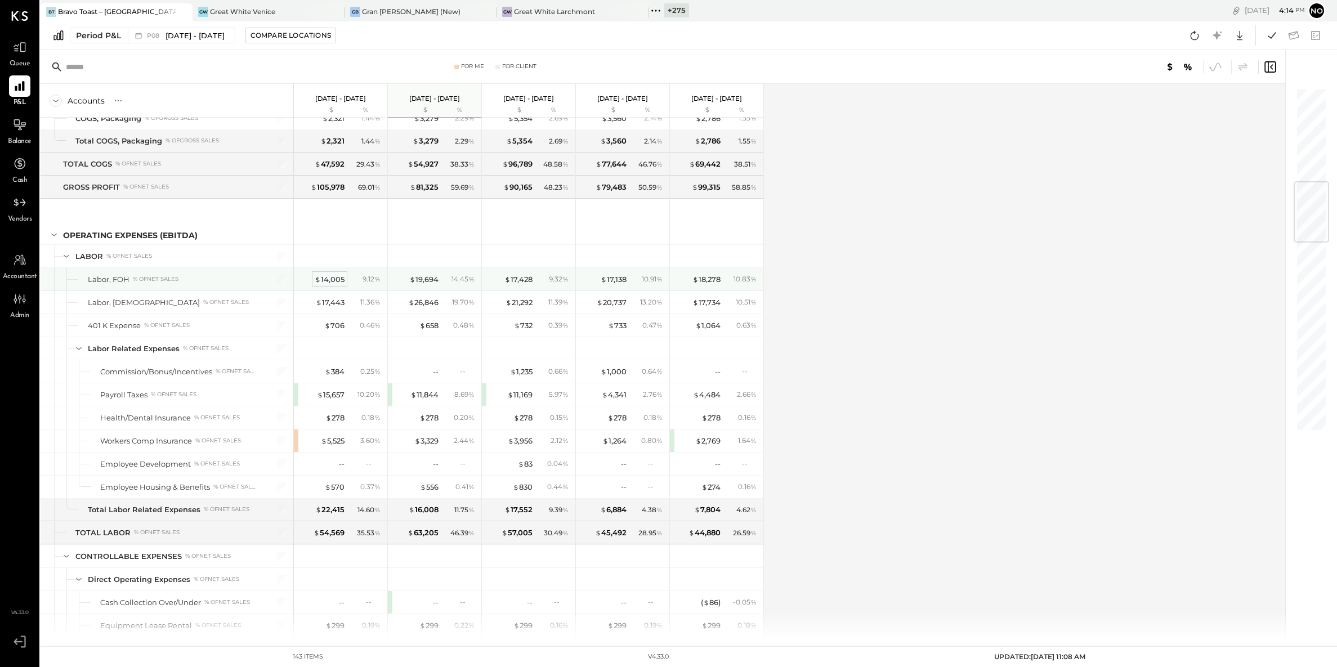
click at [323, 285] on div "$ 14,005" at bounding box center [330, 279] width 30 height 11
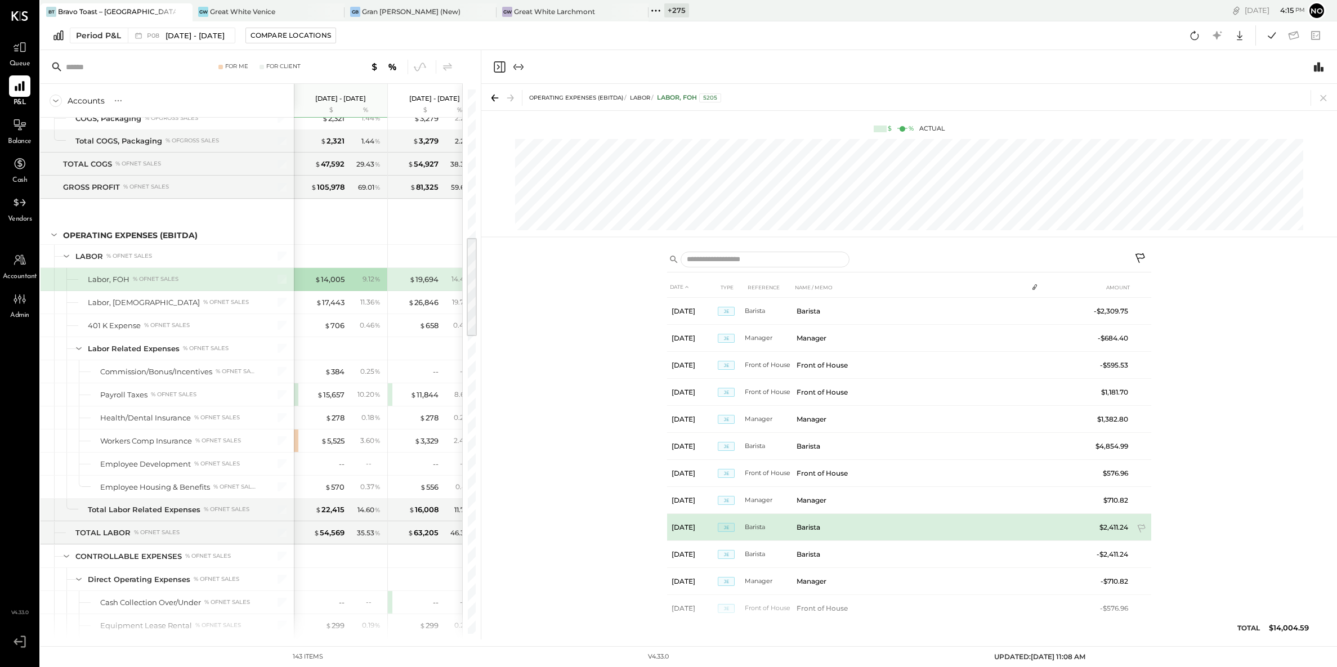
scroll to position [186, 0]
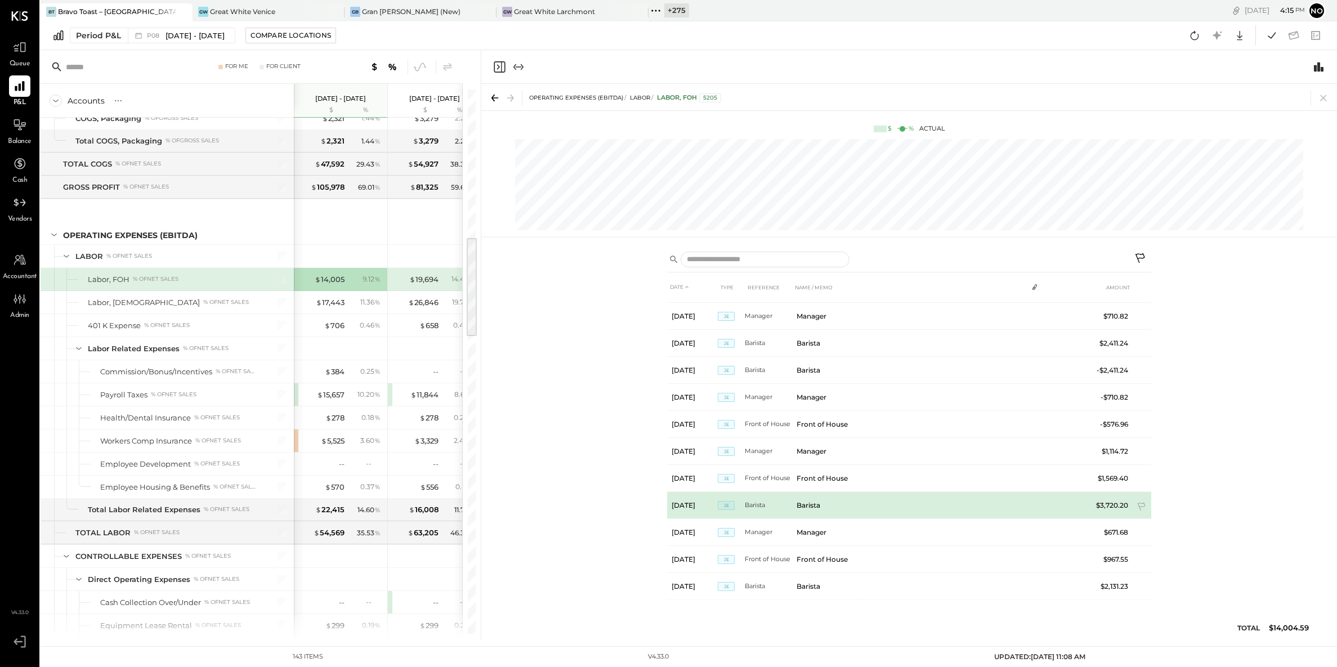
click at [818, 506] on td "Barista" at bounding box center [909, 505] width 235 height 27
click at [724, 506] on span "JE" at bounding box center [726, 505] width 17 height 9
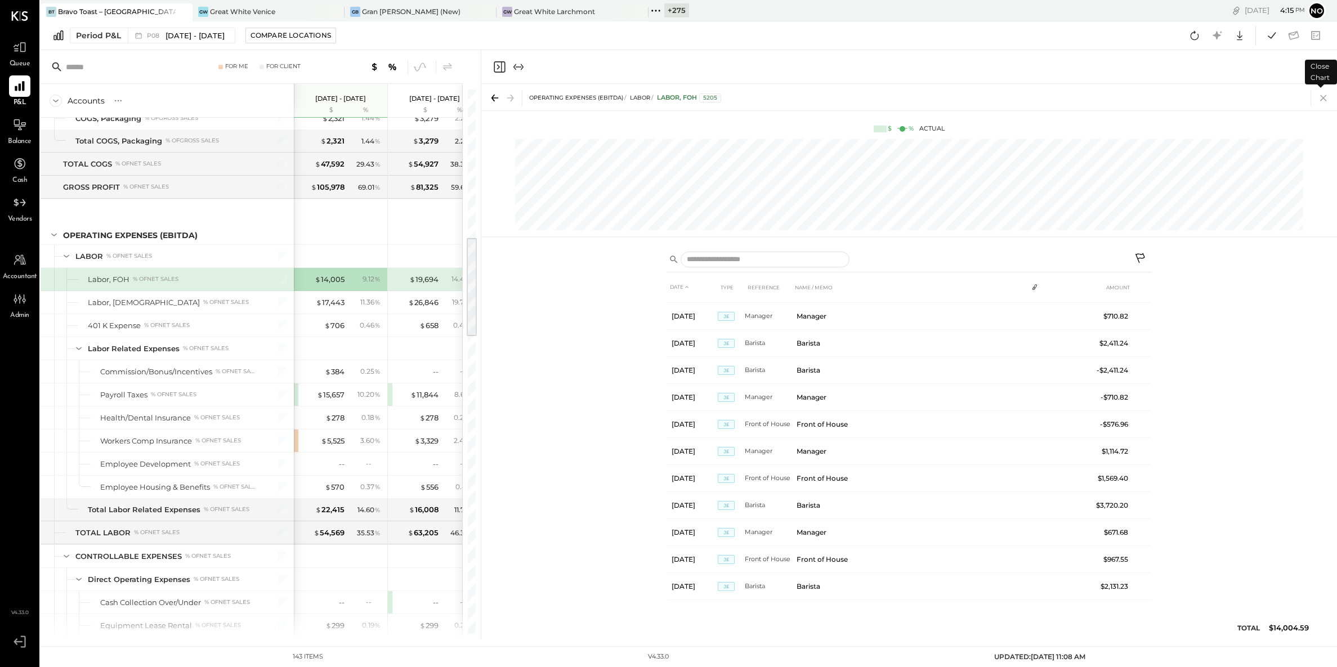
click at [1323, 96] on icon at bounding box center [1324, 98] width 16 height 16
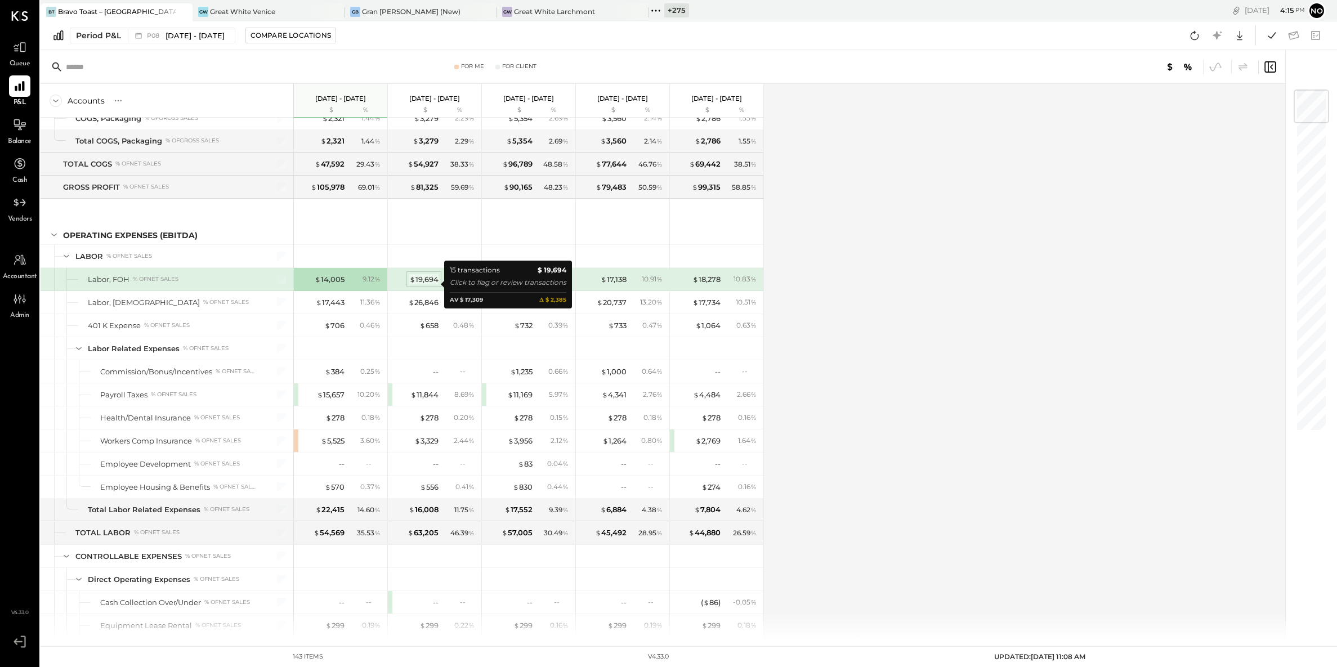
click at [428, 285] on div "$ 19,694" at bounding box center [423, 279] width 29 height 11
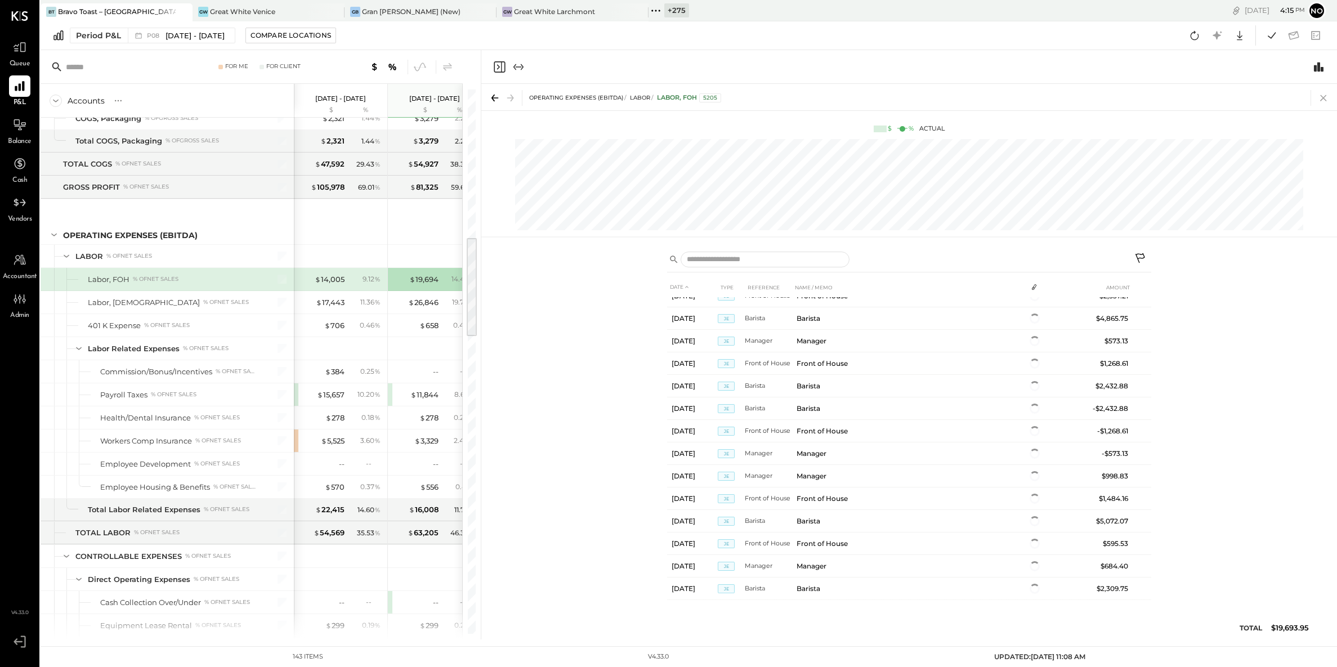
scroll to position [105, 0]
click at [1324, 99] on icon at bounding box center [1324, 98] width 16 height 16
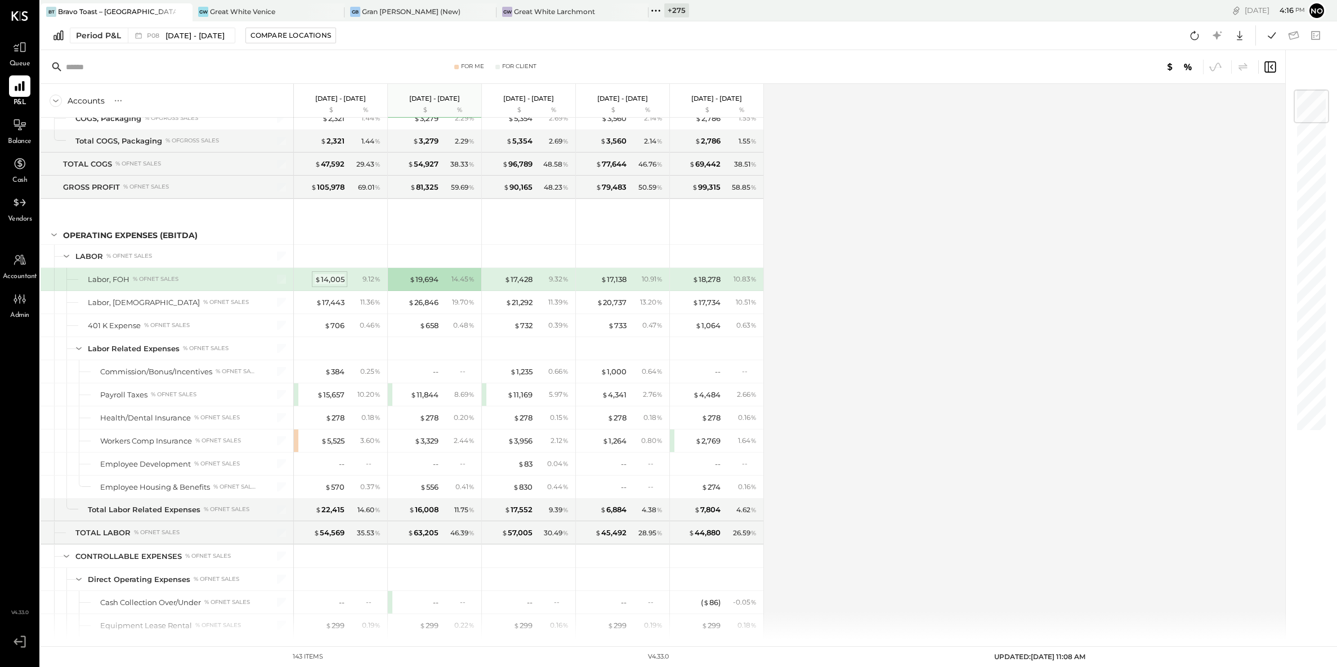
click at [337, 283] on div "$ 14,005" at bounding box center [330, 279] width 30 height 11
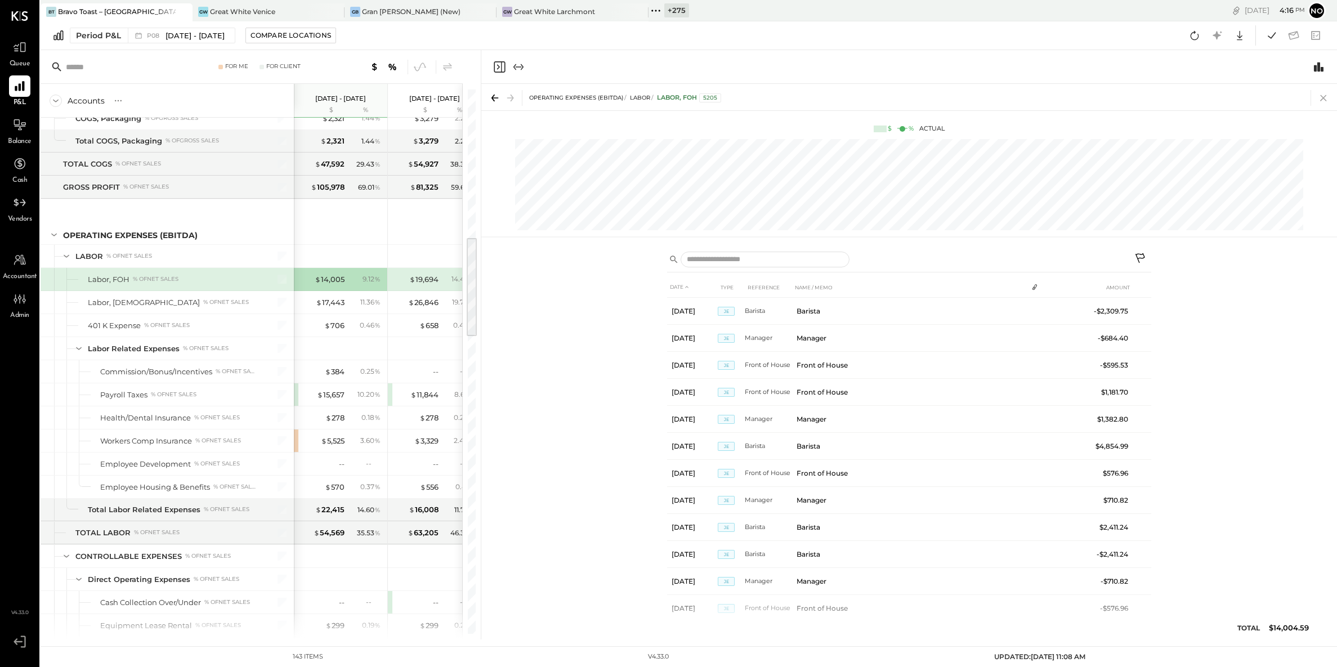
click at [1323, 96] on icon at bounding box center [1324, 98] width 16 height 16
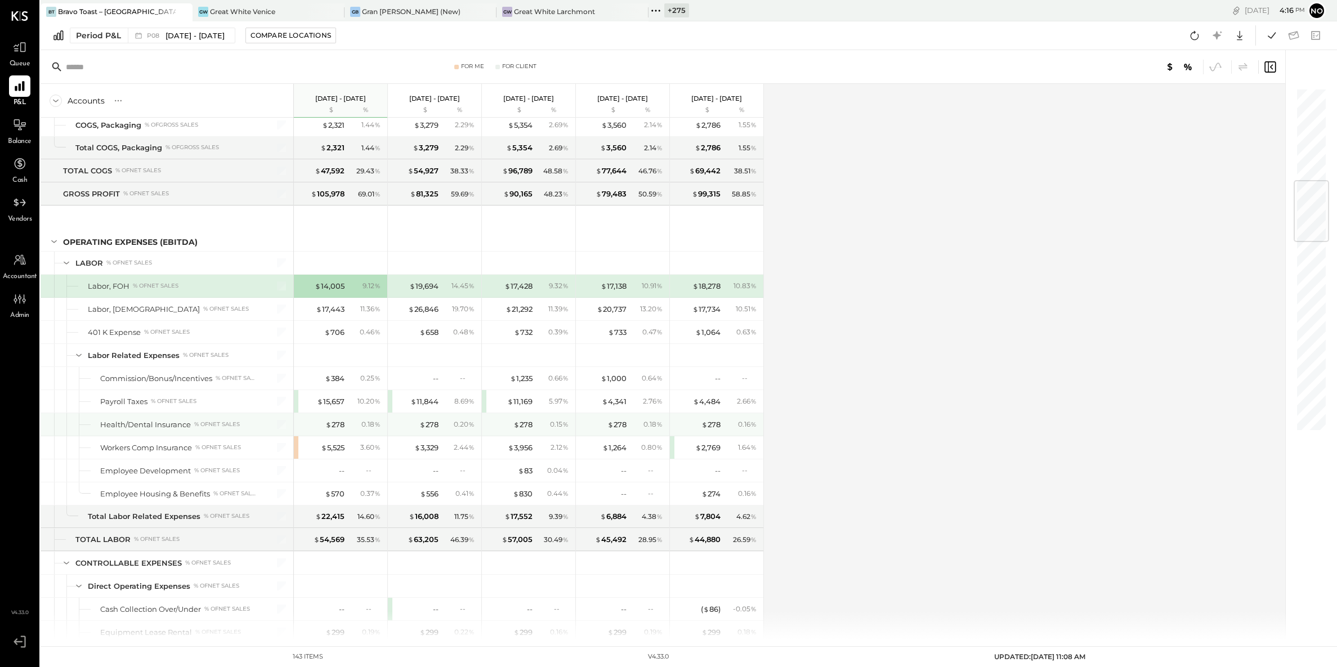
scroll to position [797, 0]
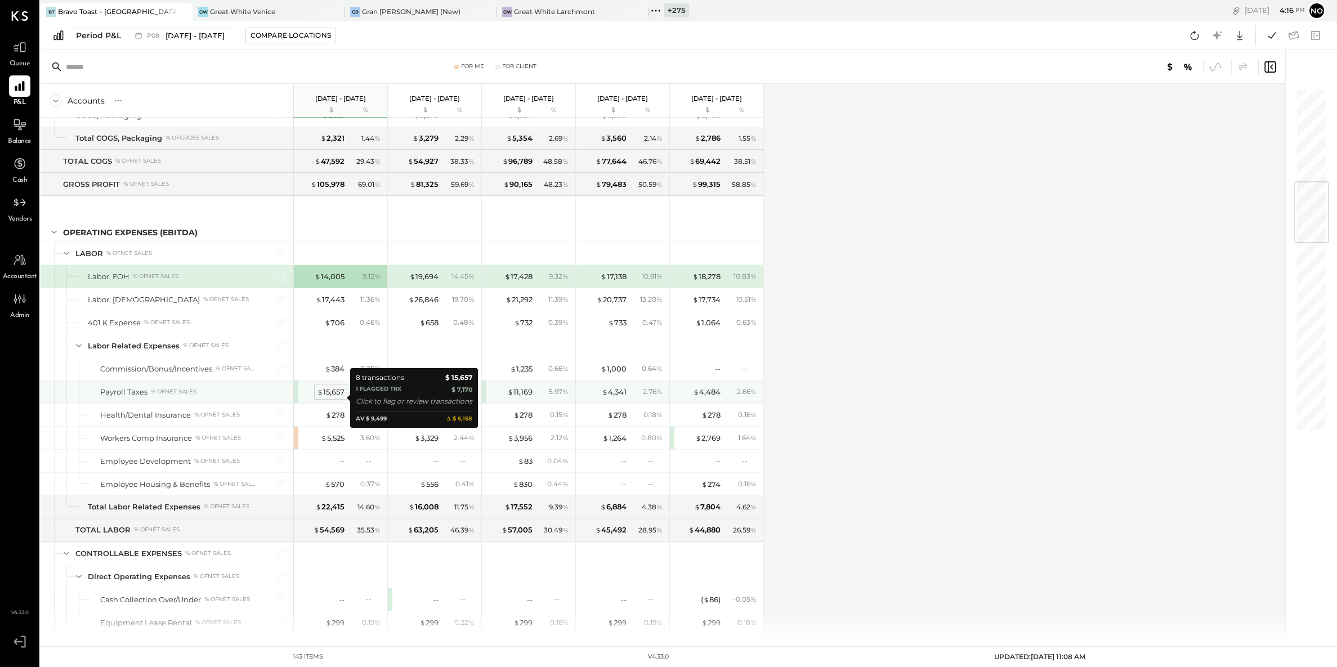
click at [328, 398] on div "$ 15,657" at bounding box center [331, 392] width 28 height 11
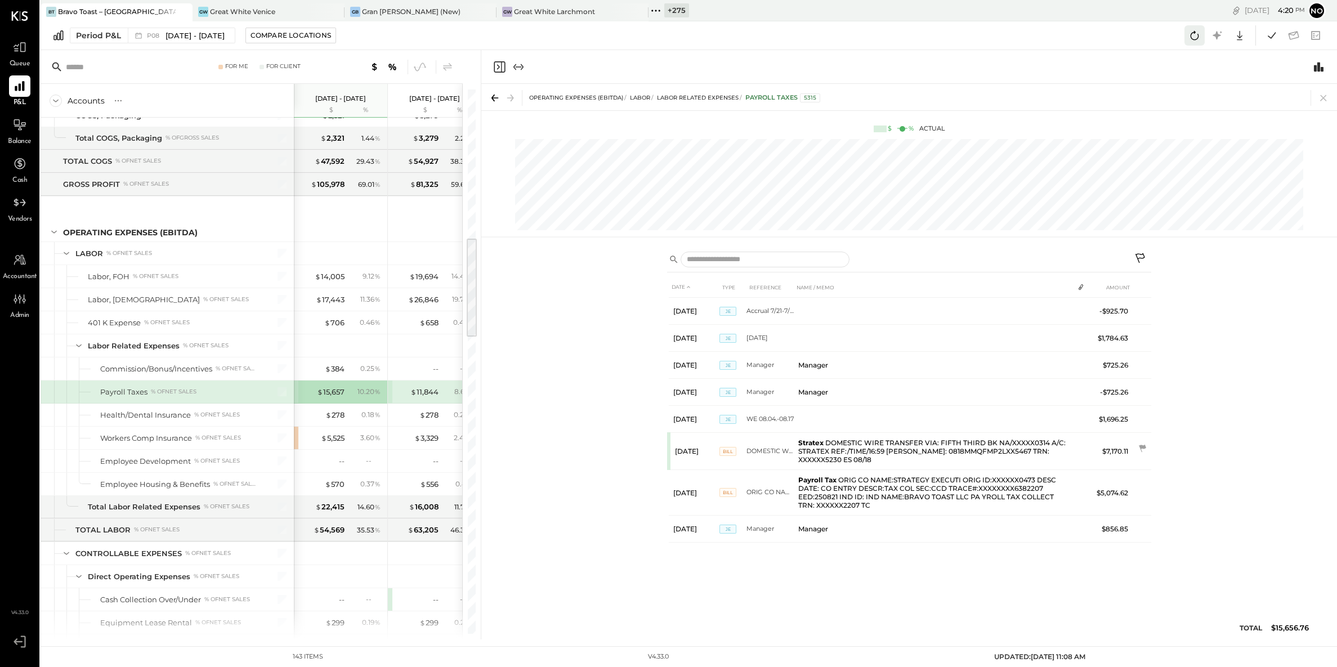
click at [1193, 31] on icon at bounding box center [1195, 35] width 15 height 15
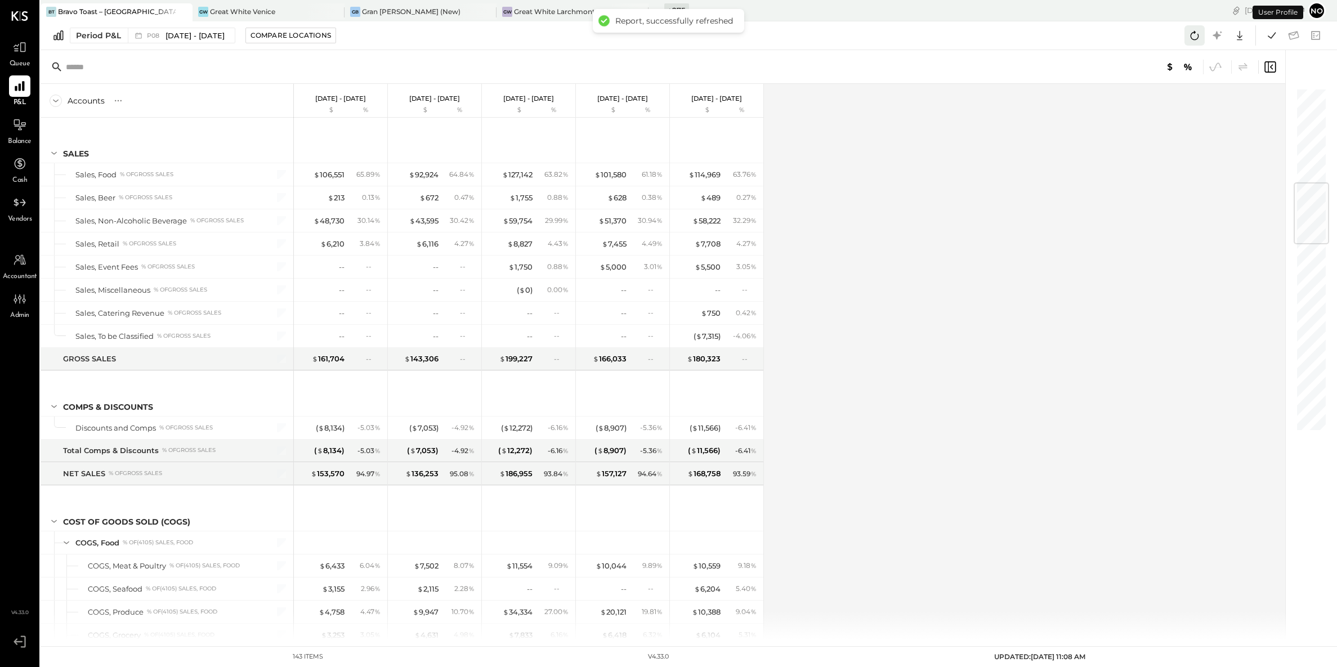
scroll to position [804, 0]
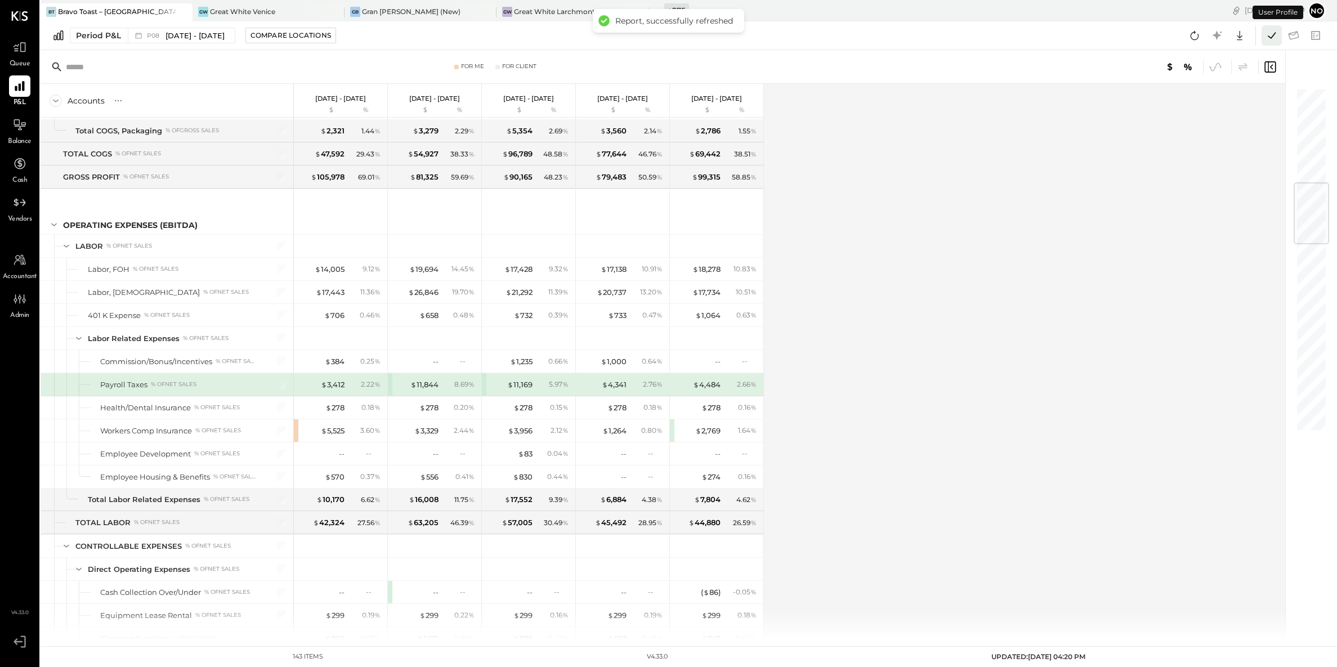
click at [1278, 41] on icon at bounding box center [1272, 35] width 15 height 15
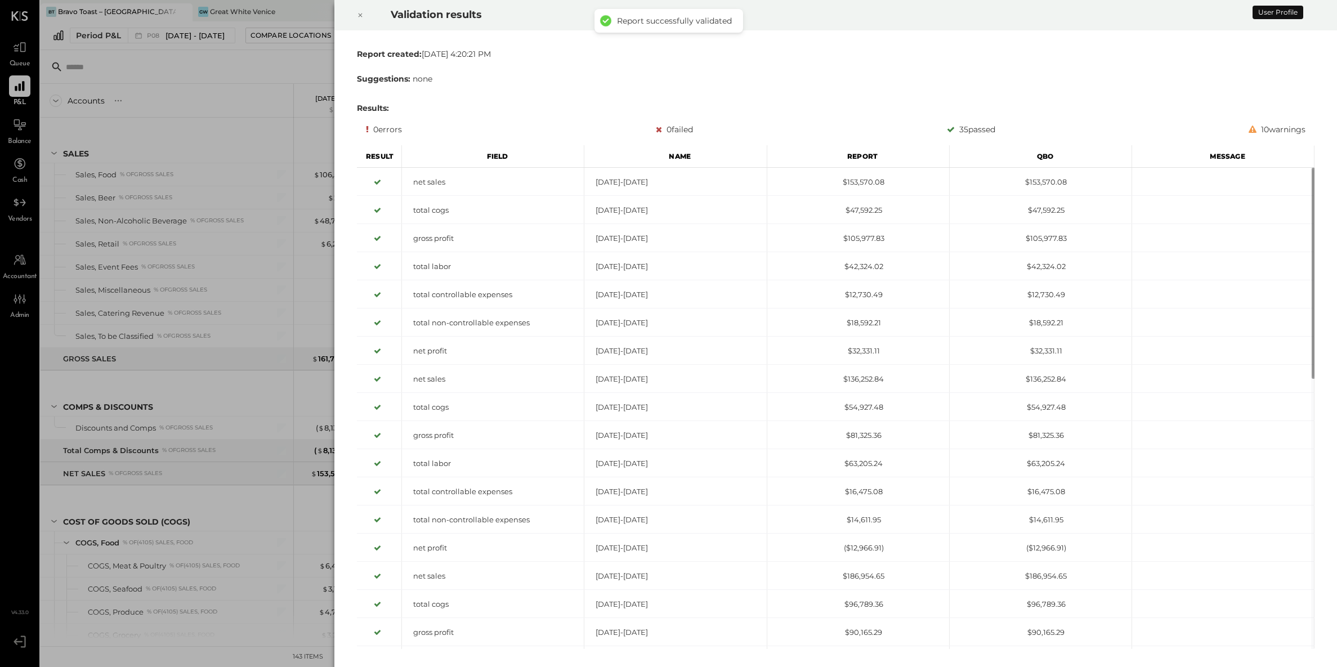
scroll to position [804, 0]
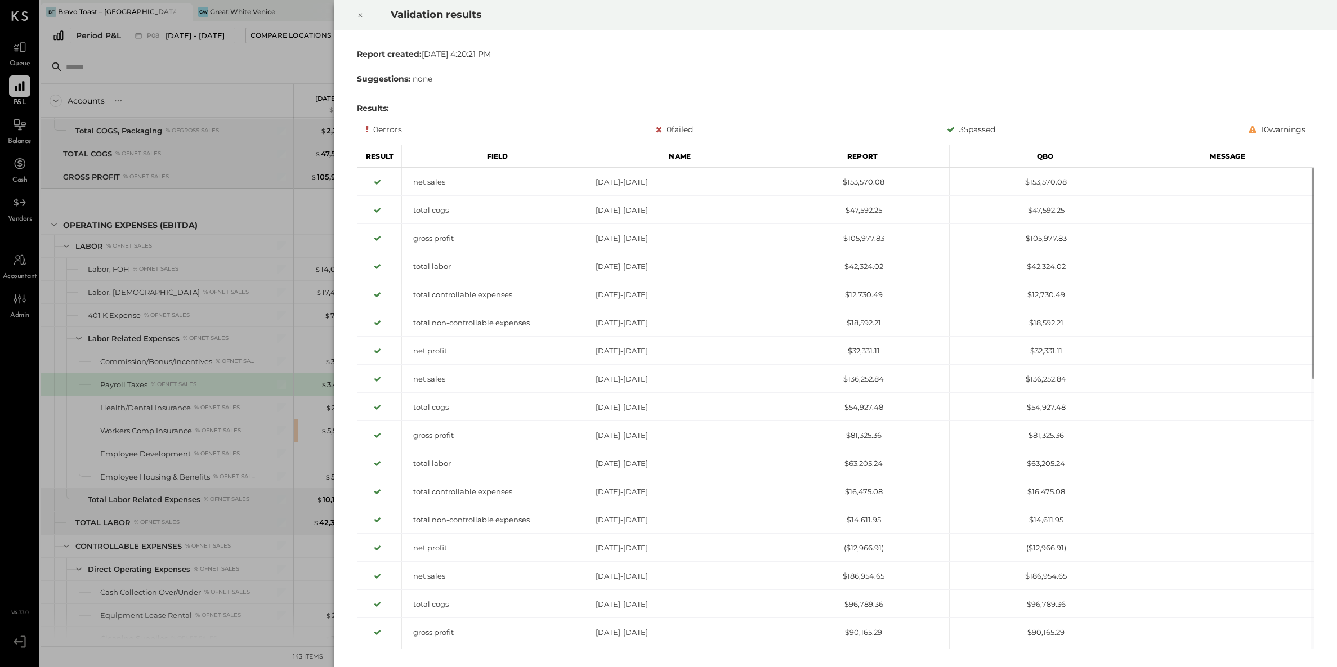
click at [360, 17] on icon at bounding box center [360, 15] width 7 height 14
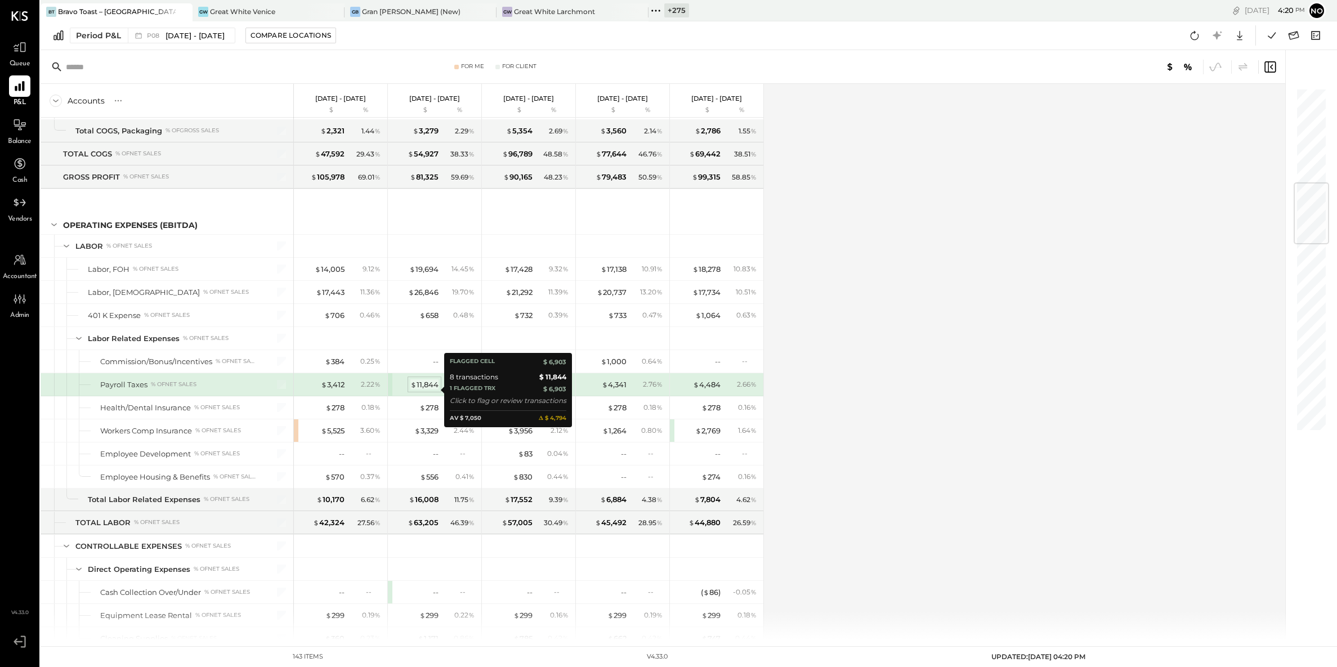
click at [425, 389] on div "$ 11,844" at bounding box center [425, 385] width 28 height 11
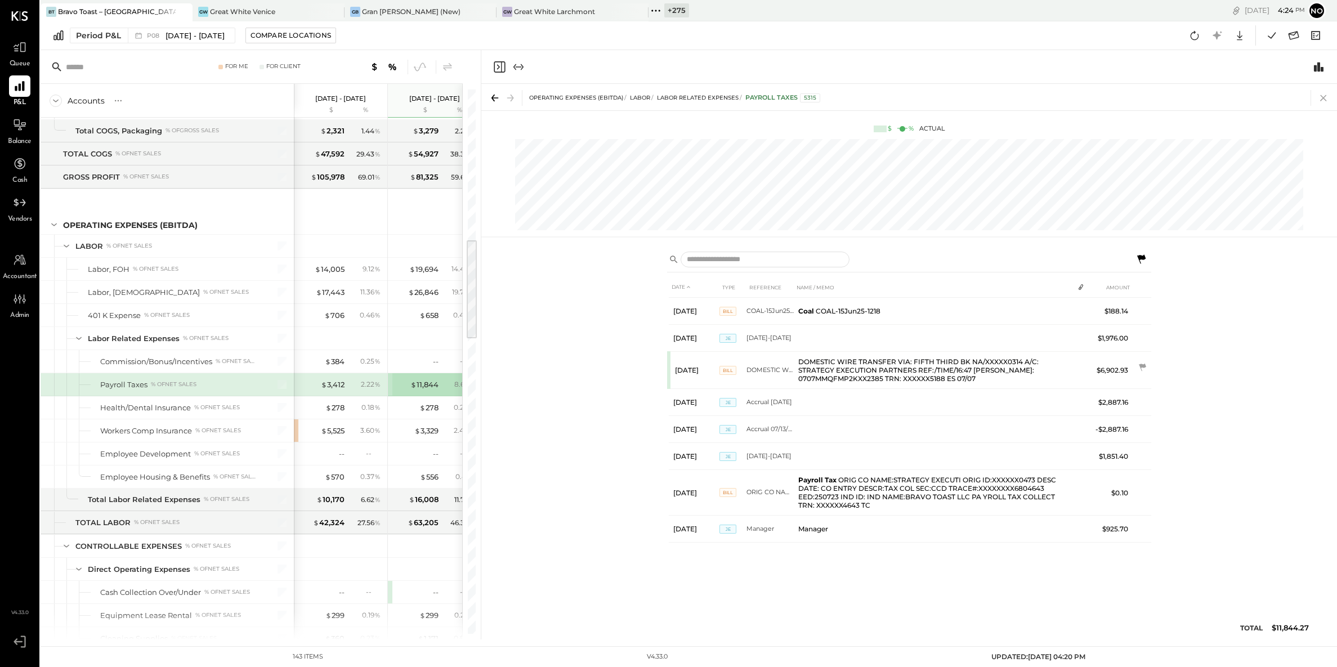
click at [1321, 95] on icon at bounding box center [1324, 98] width 16 height 16
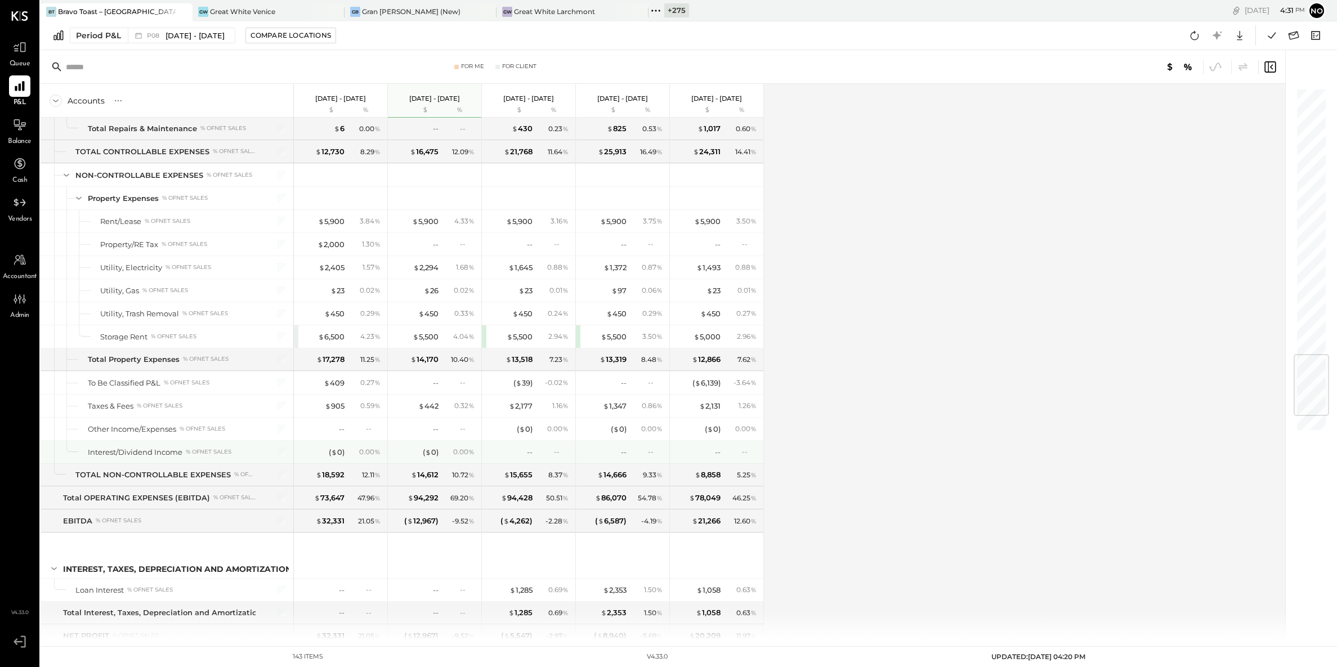
scroll to position [2382, 0]
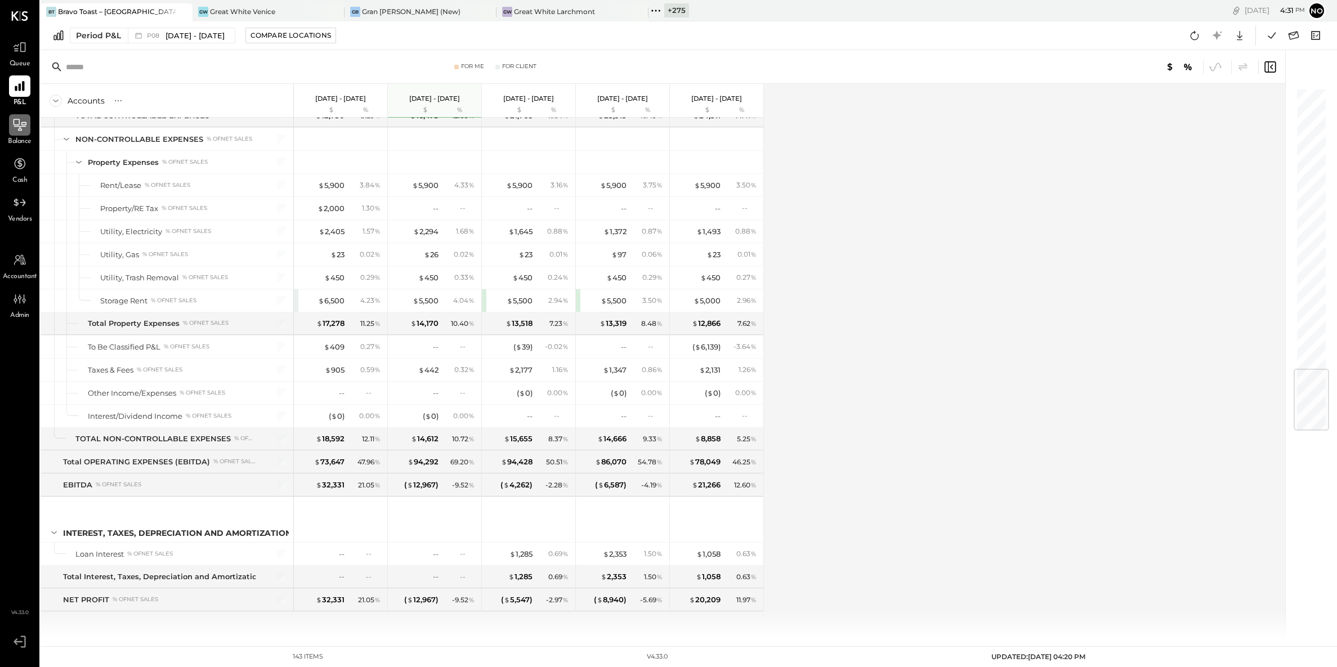
click at [22, 125] on icon at bounding box center [19, 125] width 15 height 15
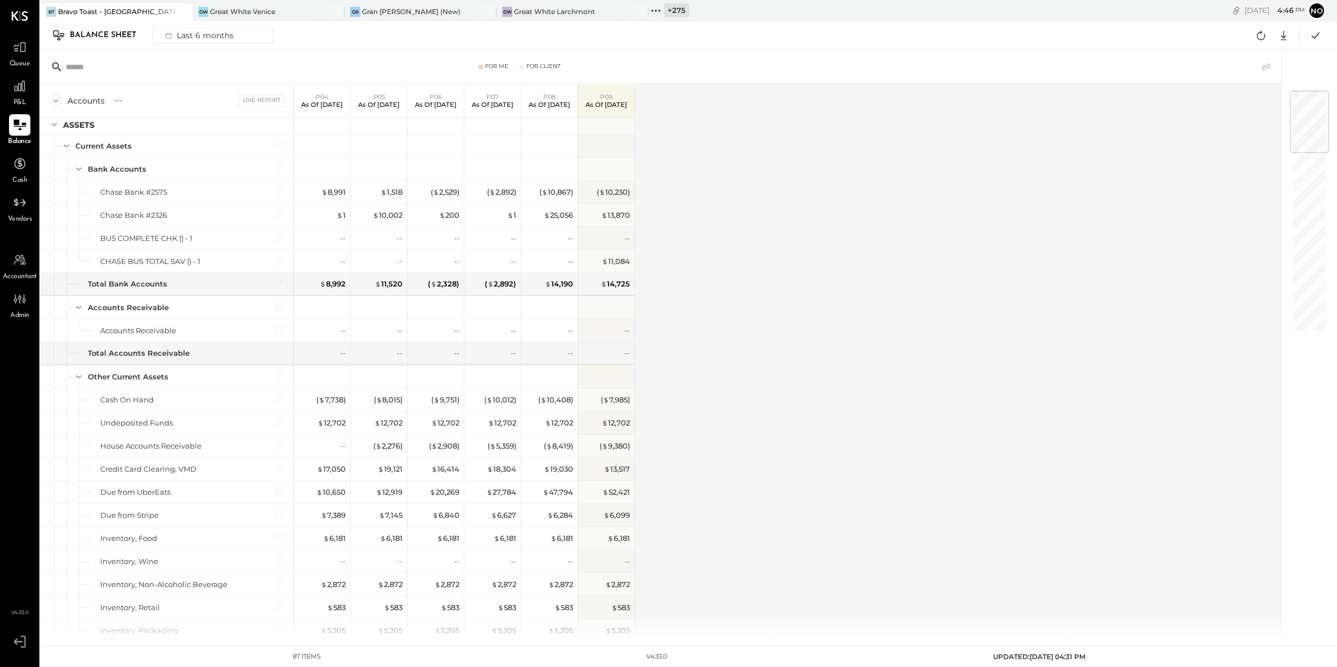
scroll to position [29, 0]
click at [610, 447] on div "( $ 9,380 )" at bounding box center [615, 446] width 30 height 11
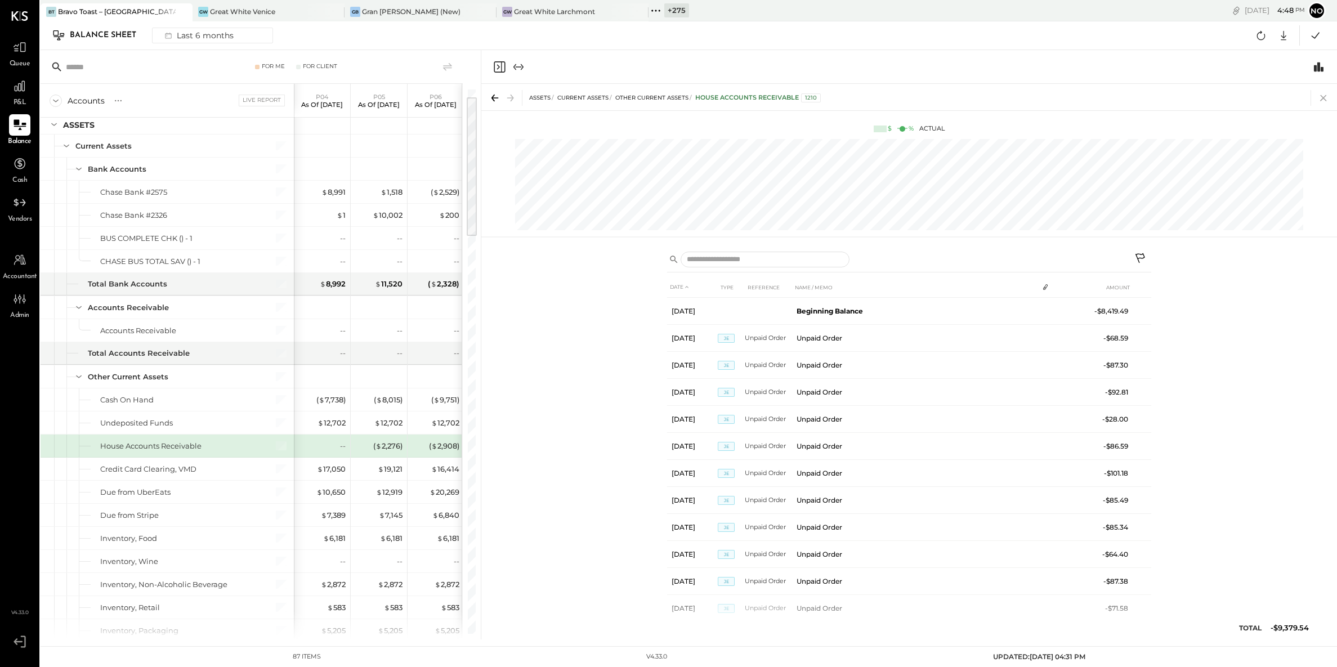
click at [1321, 101] on icon at bounding box center [1324, 98] width 16 height 16
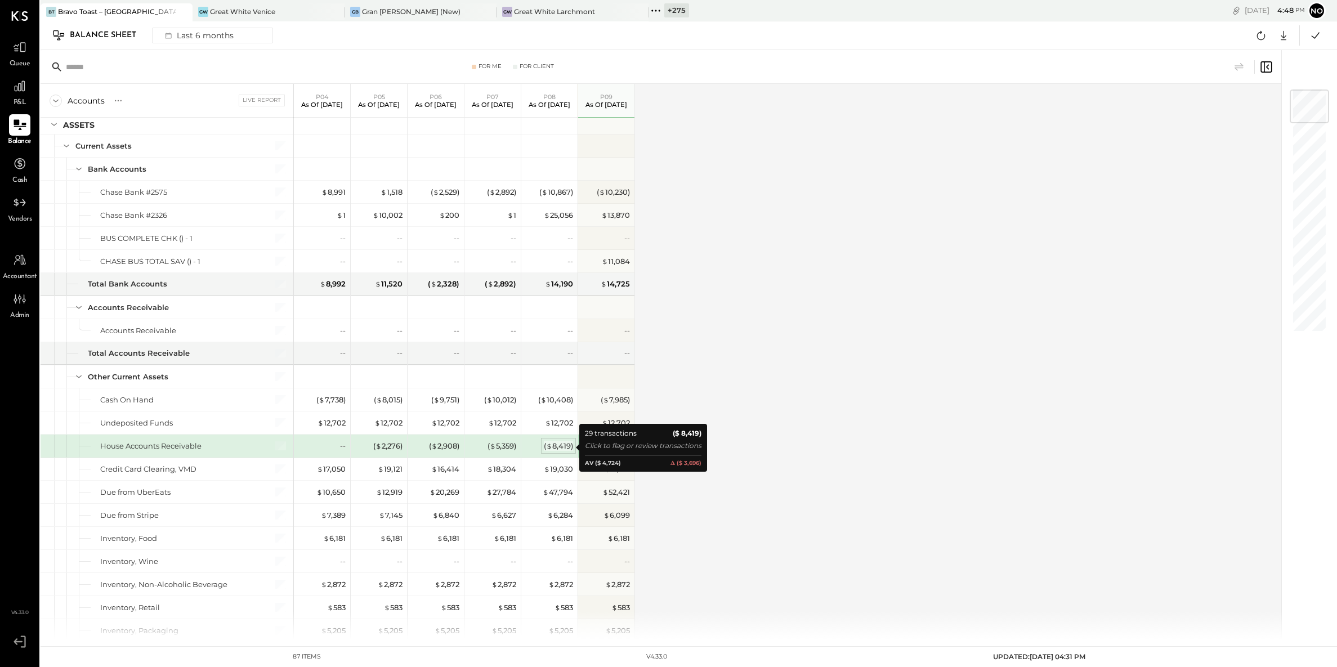
click at [554, 448] on div "( $ 8,419 )" at bounding box center [558, 446] width 29 height 11
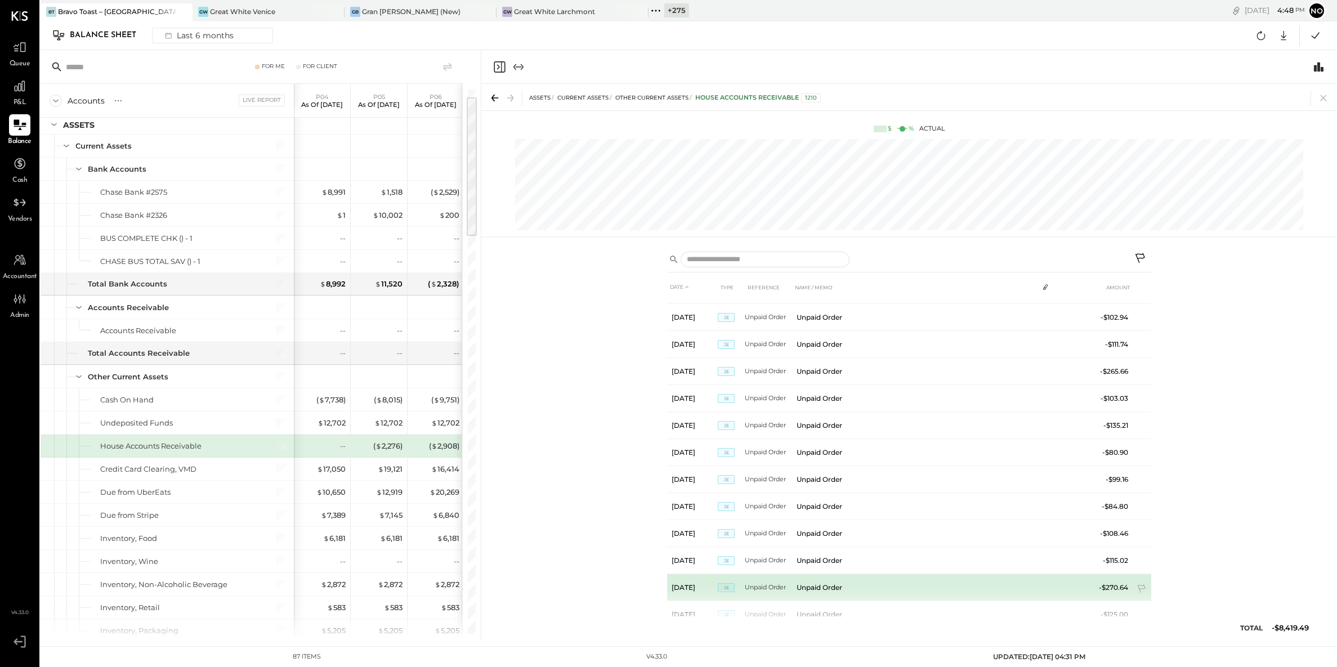
scroll to position [485, 0]
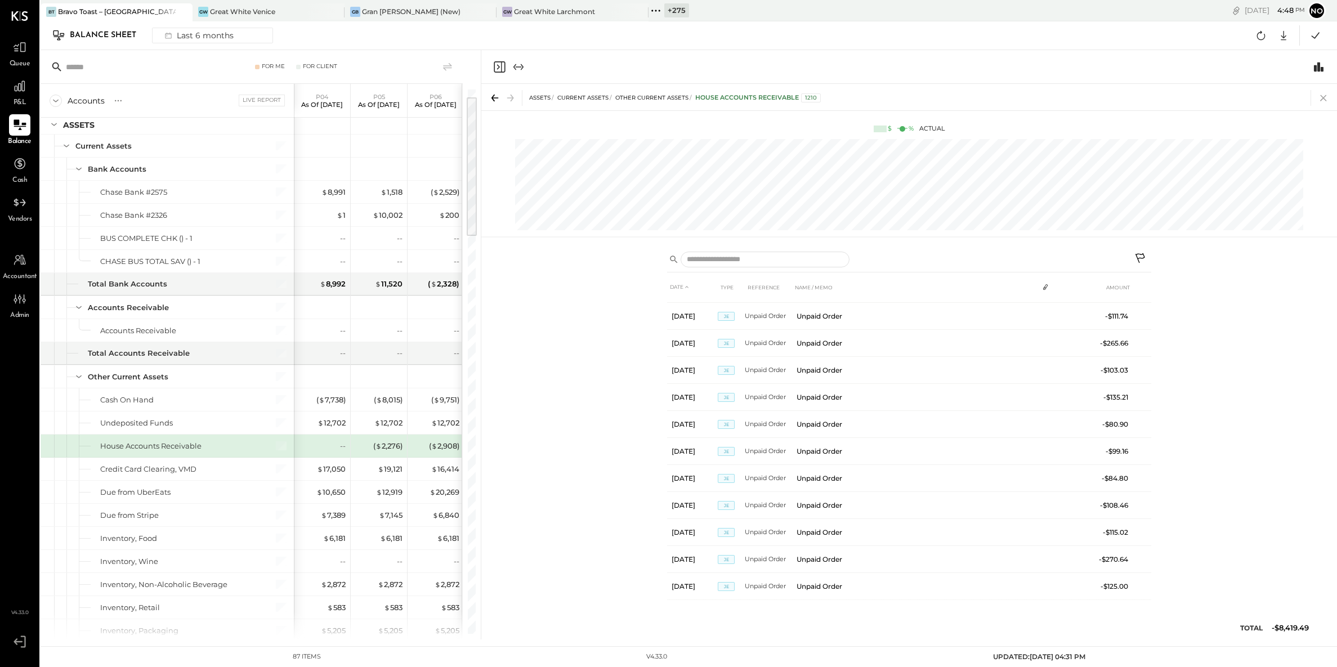
click at [1326, 98] on icon at bounding box center [1324, 98] width 16 height 16
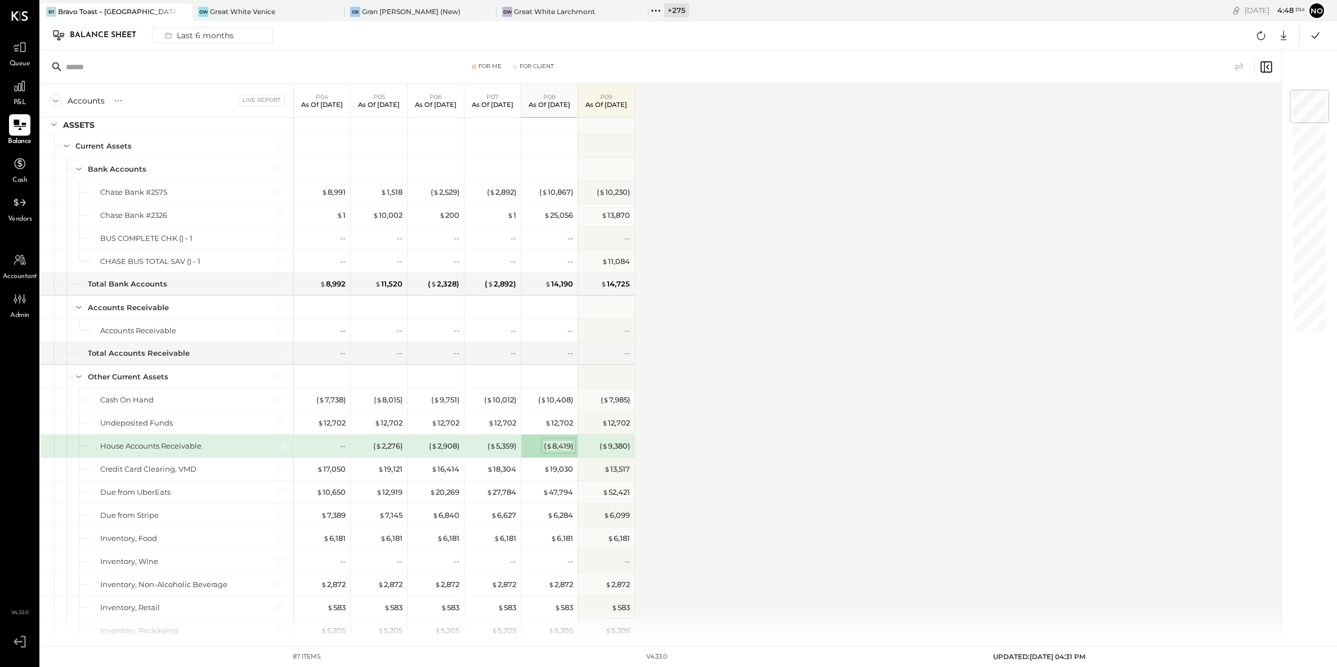
click at [560, 449] on div "( $ 8,419 )" at bounding box center [558, 446] width 29 height 11
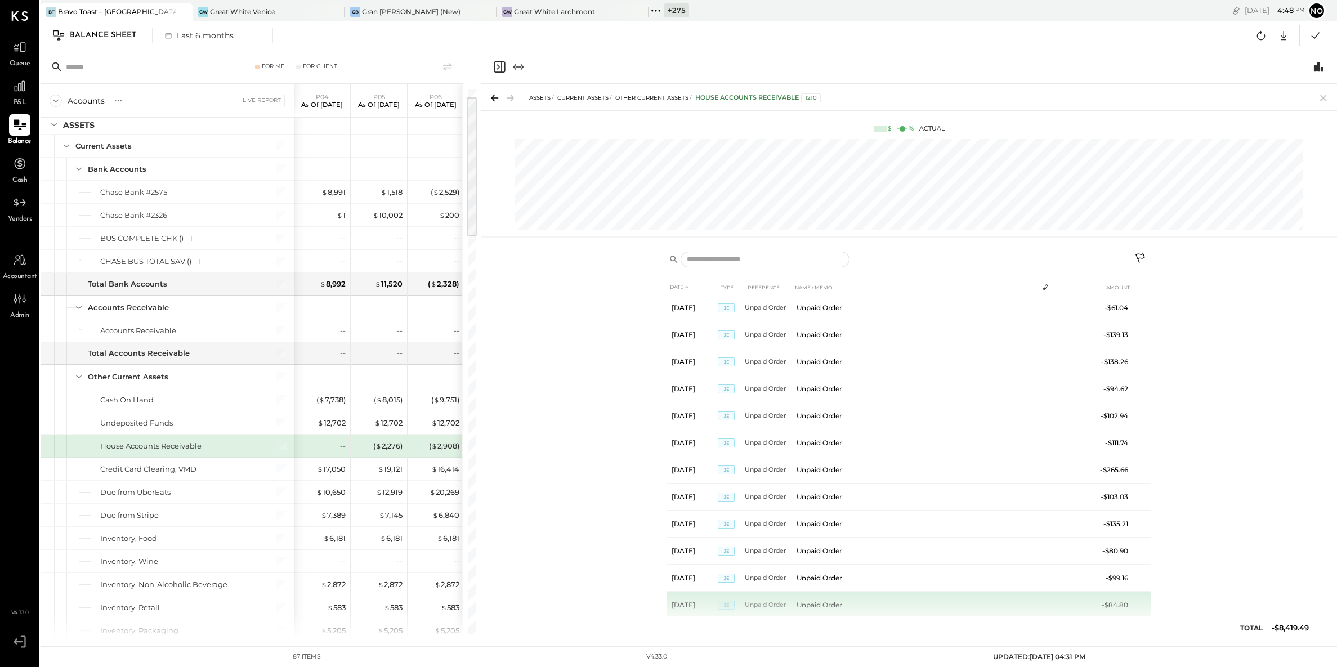
scroll to position [485, 0]
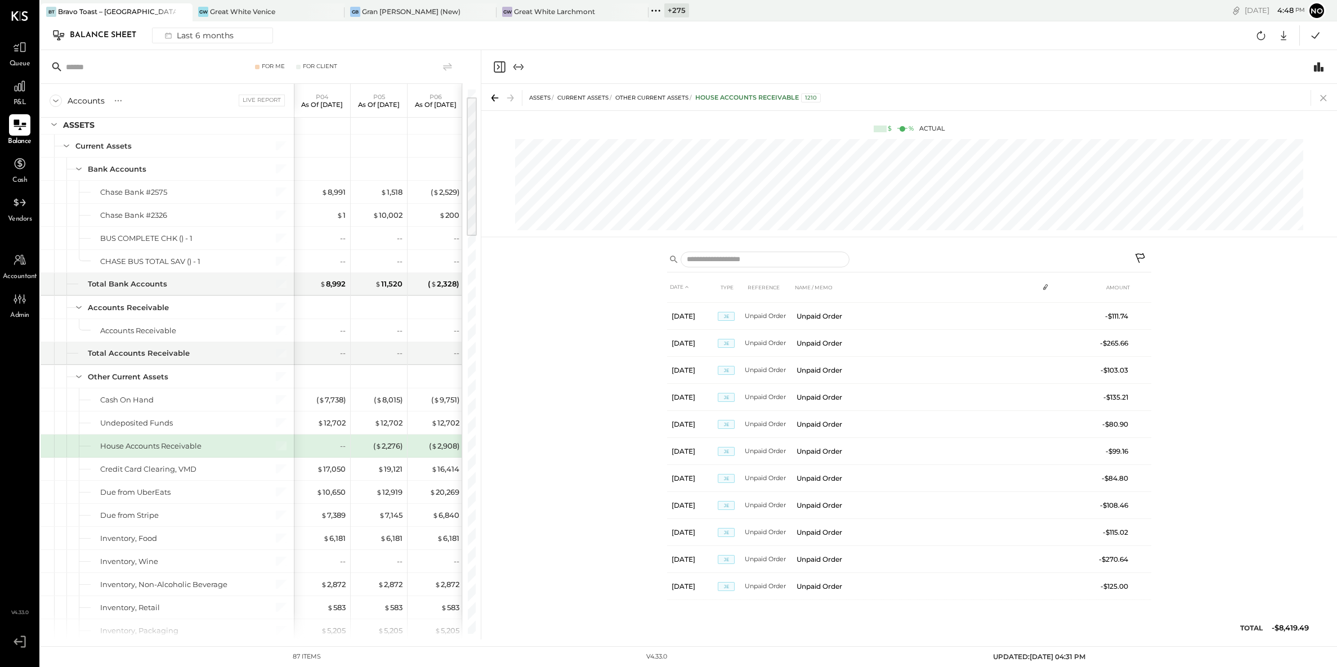
click at [1324, 96] on icon at bounding box center [1324, 98] width 6 height 6
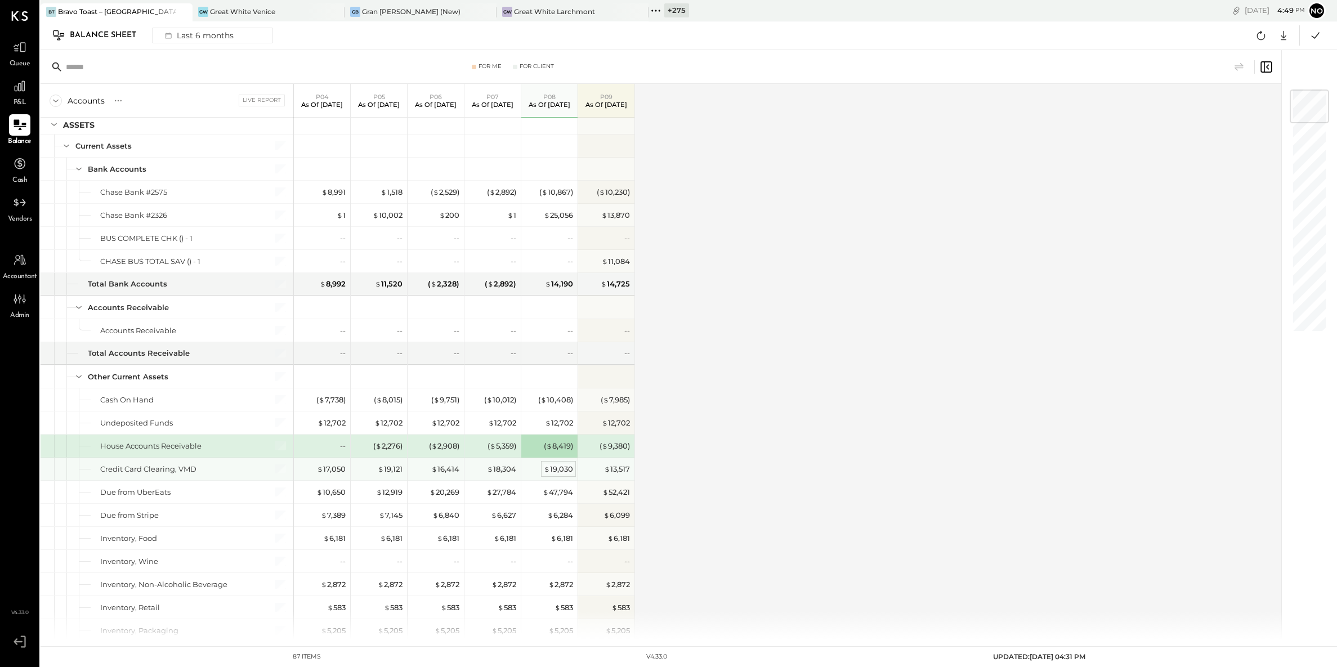
click at [555, 471] on div "$ 19,030" at bounding box center [558, 469] width 29 height 11
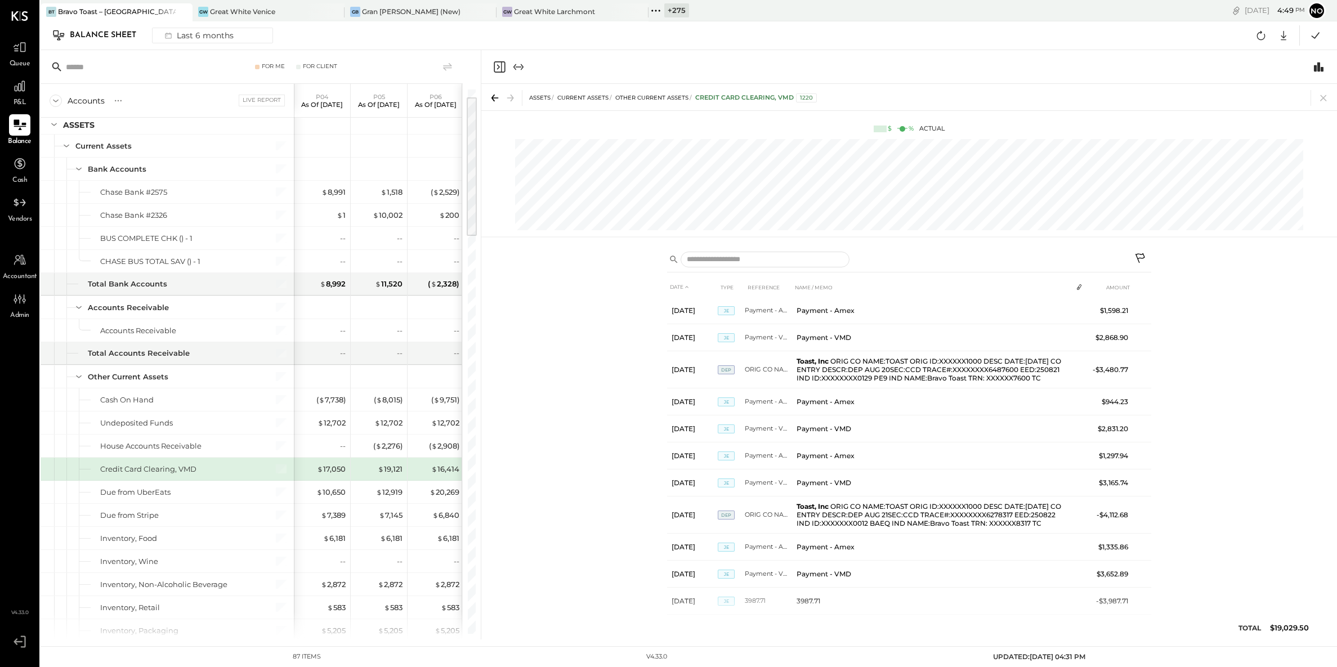
scroll to position [2258, 0]
click at [1328, 97] on icon at bounding box center [1324, 98] width 16 height 16
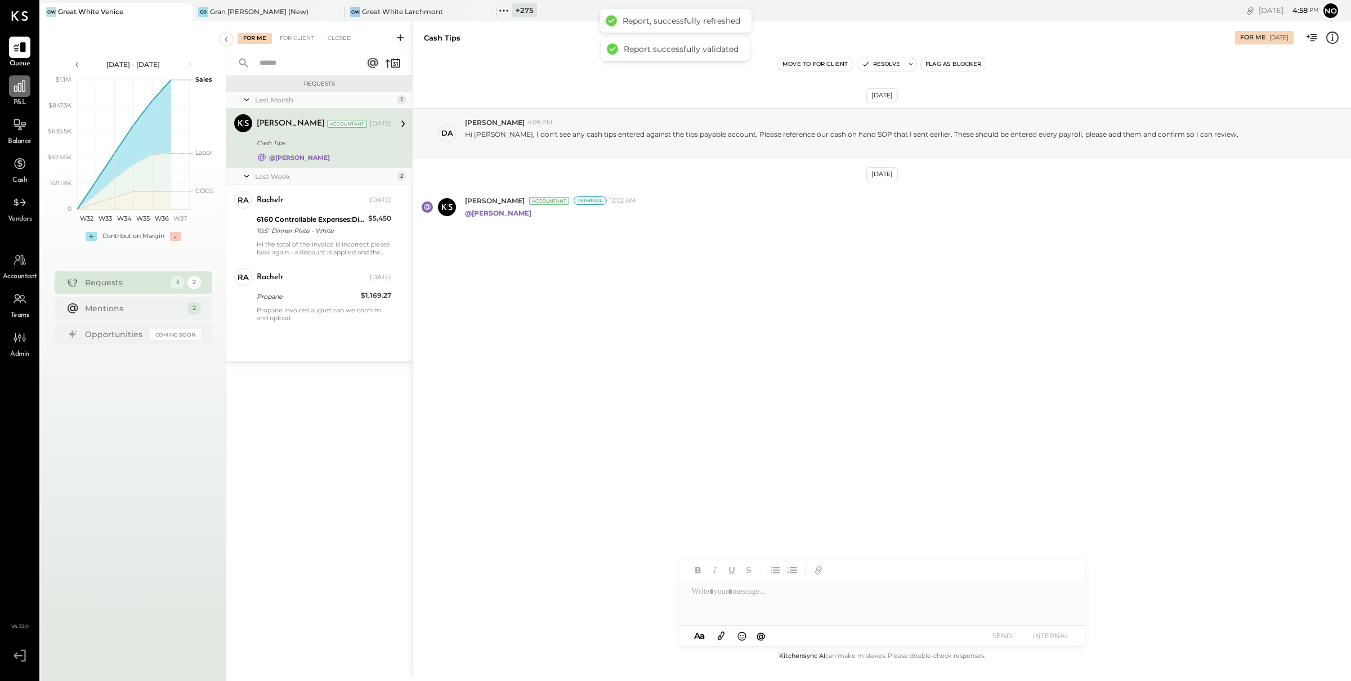
click at [21, 86] on icon at bounding box center [19, 86] width 15 height 15
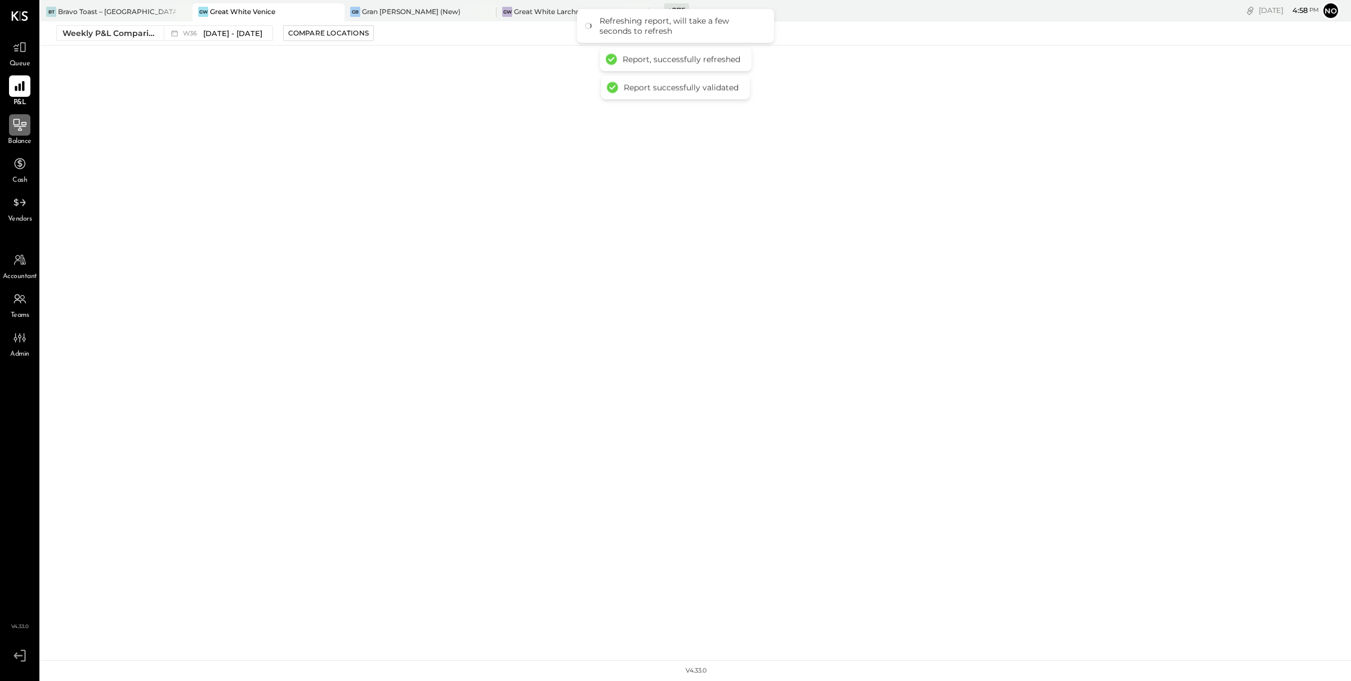
click at [19, 133] on div at bounding box center [19, 124] width 21 height 21
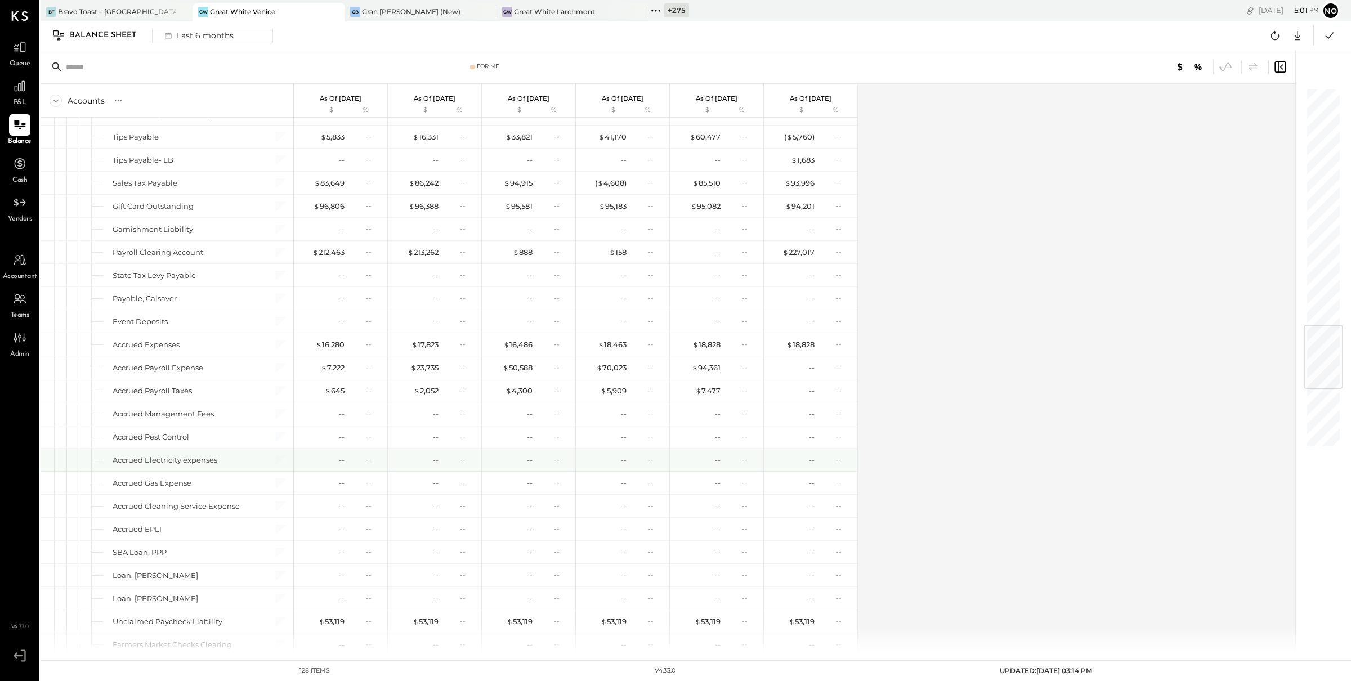
scroll to position [1888, 0]
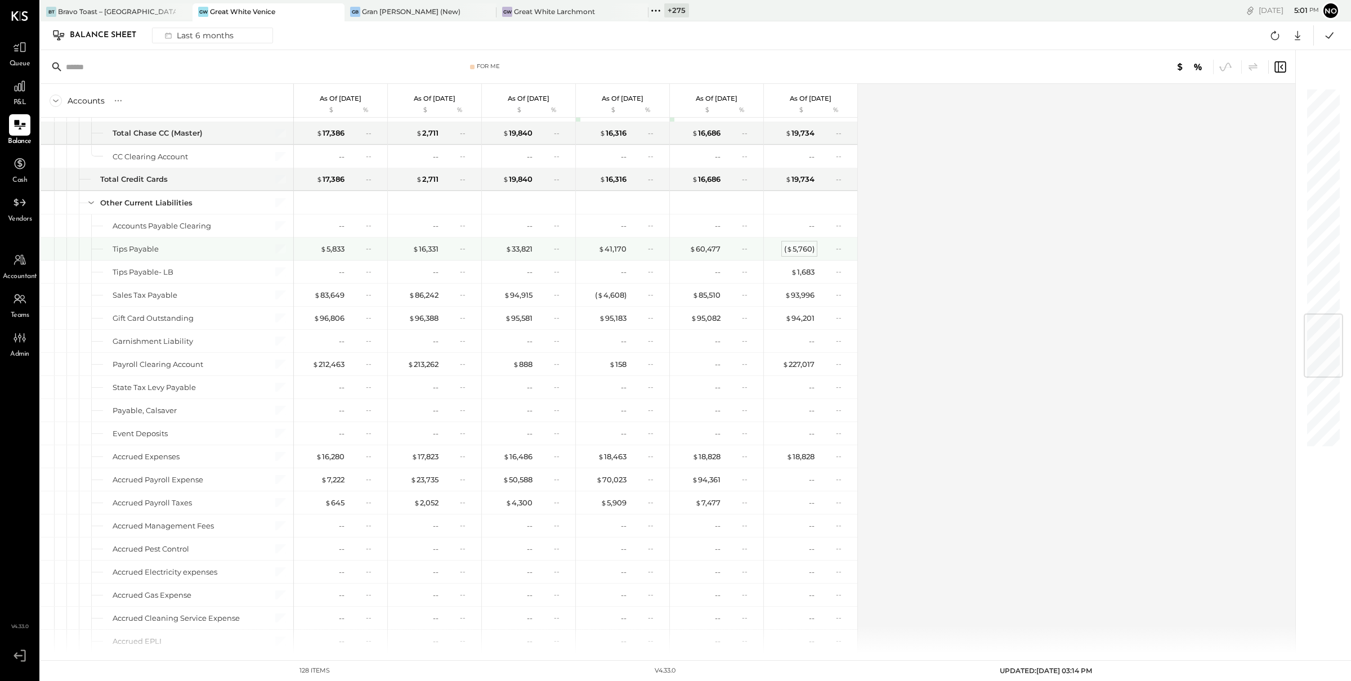
click at [801, 255] on div "( $ 5,760 )" at bounding box center [799, 249] width 30 height 11
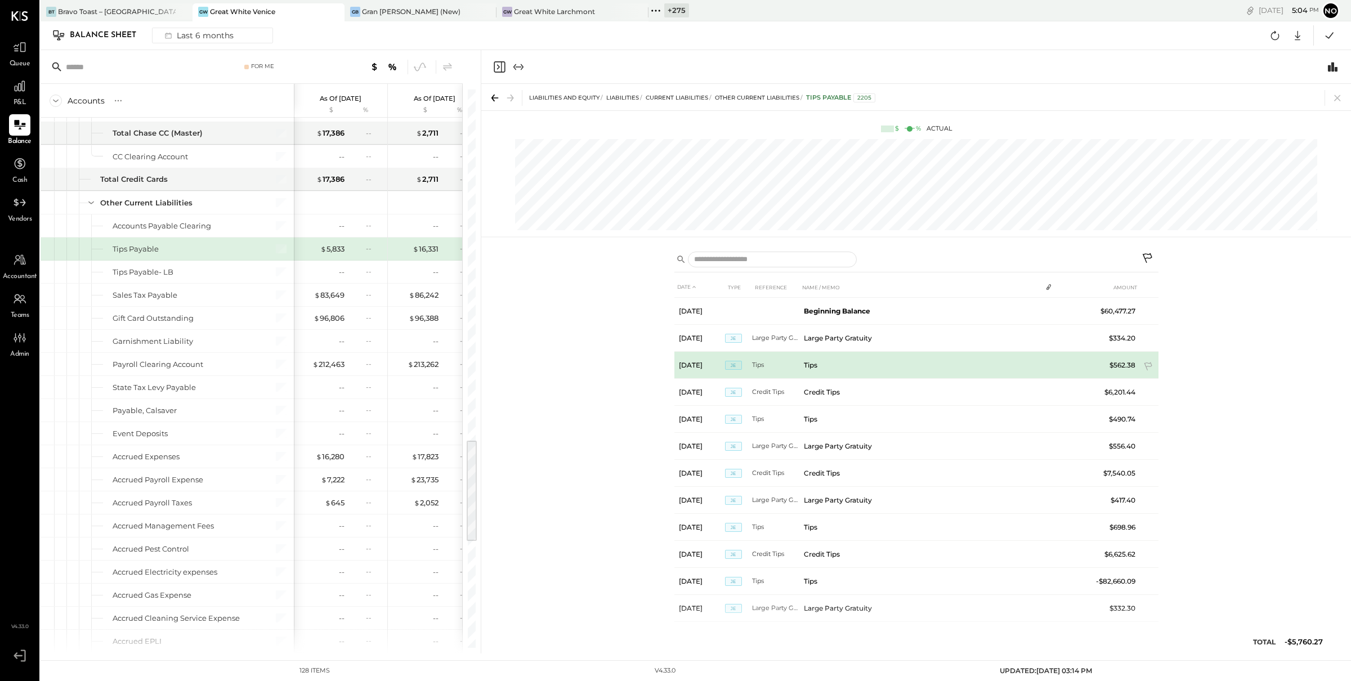
click at [824, 361] on td "Tips" at bounding box center [921, 365] width 243 height 27
click at [1122, 364] on td "$562.38" at bounding box center [1116, 365] width 48 height 27
click at [739, 368] on span "JE" at bounding box center [733, 365] width 17 height 9
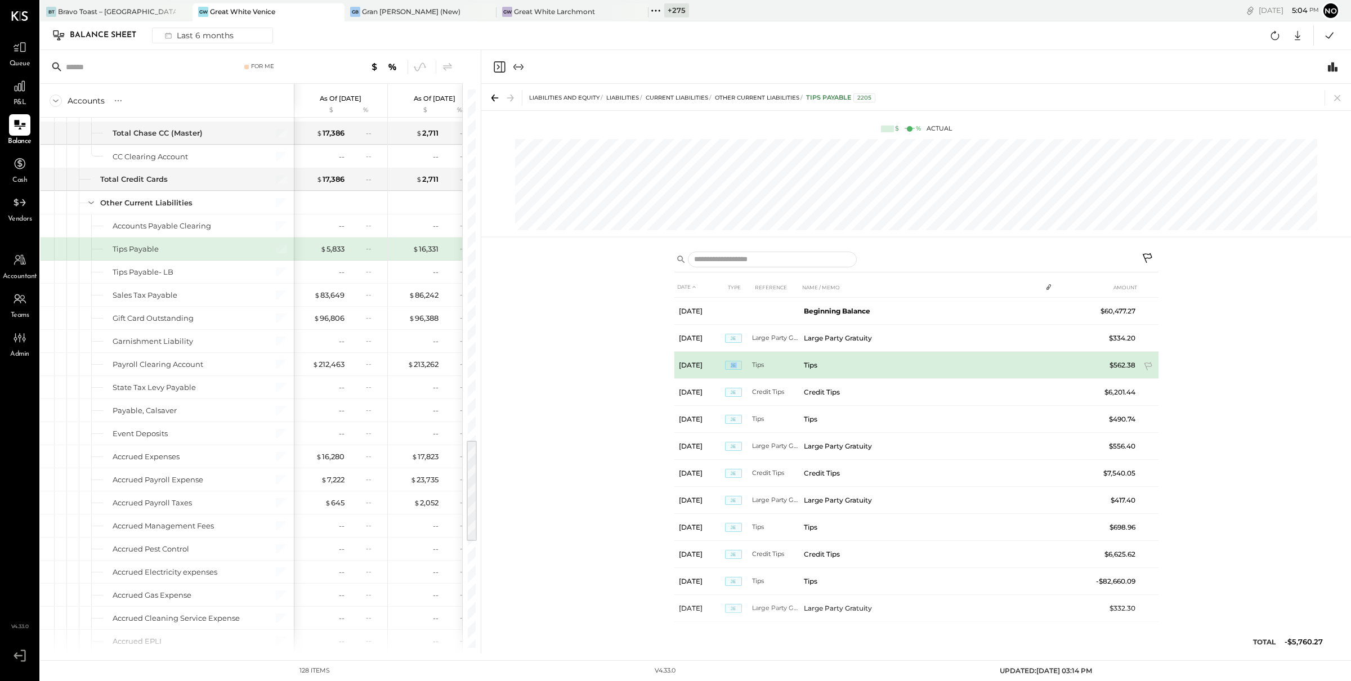
click at [739, 368] on span "JE" at bounding box center [733, 365] width 17 height 9
click at [739, 367] on span "JE" at bounding box center [733, 365] width 17 height 9
